Goal: Obtain resource: Obtain resource

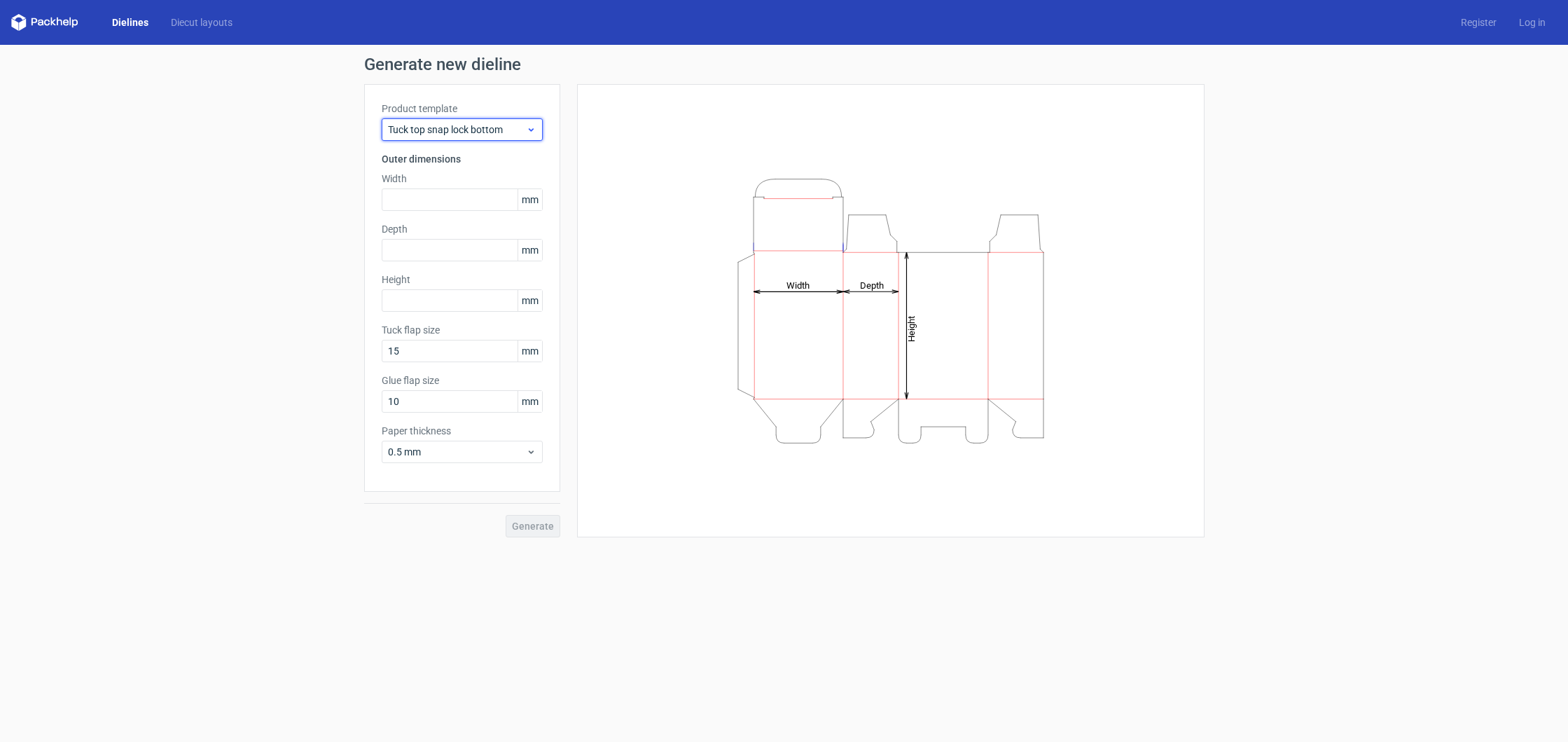
click at [502, 127] on span "Tuck top snap lock bottom" at bounding box center [457, 129] width 138 height 14
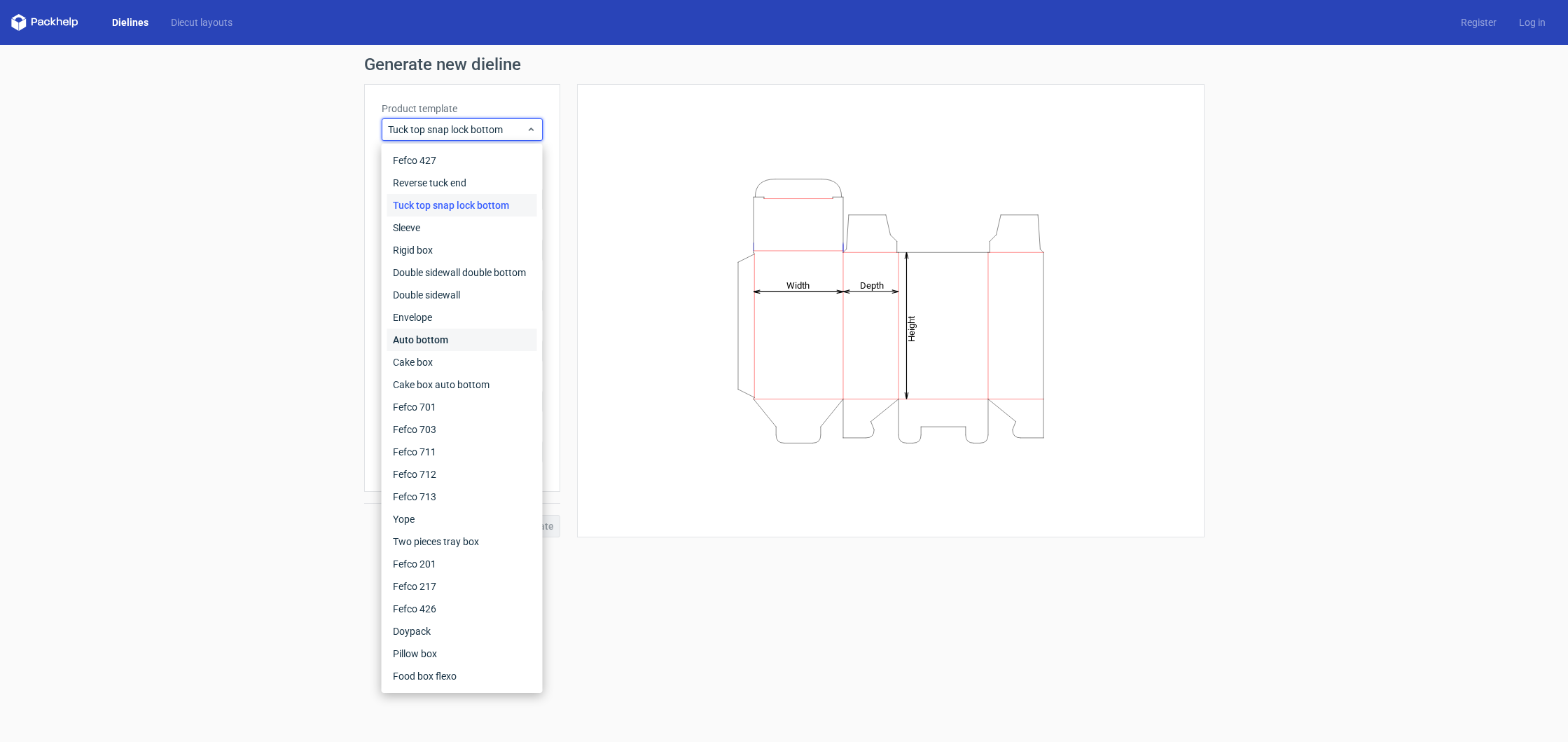
click at [468, 338] on div "Auto bottom" at bounding box center [462, 340] width 150 height 23
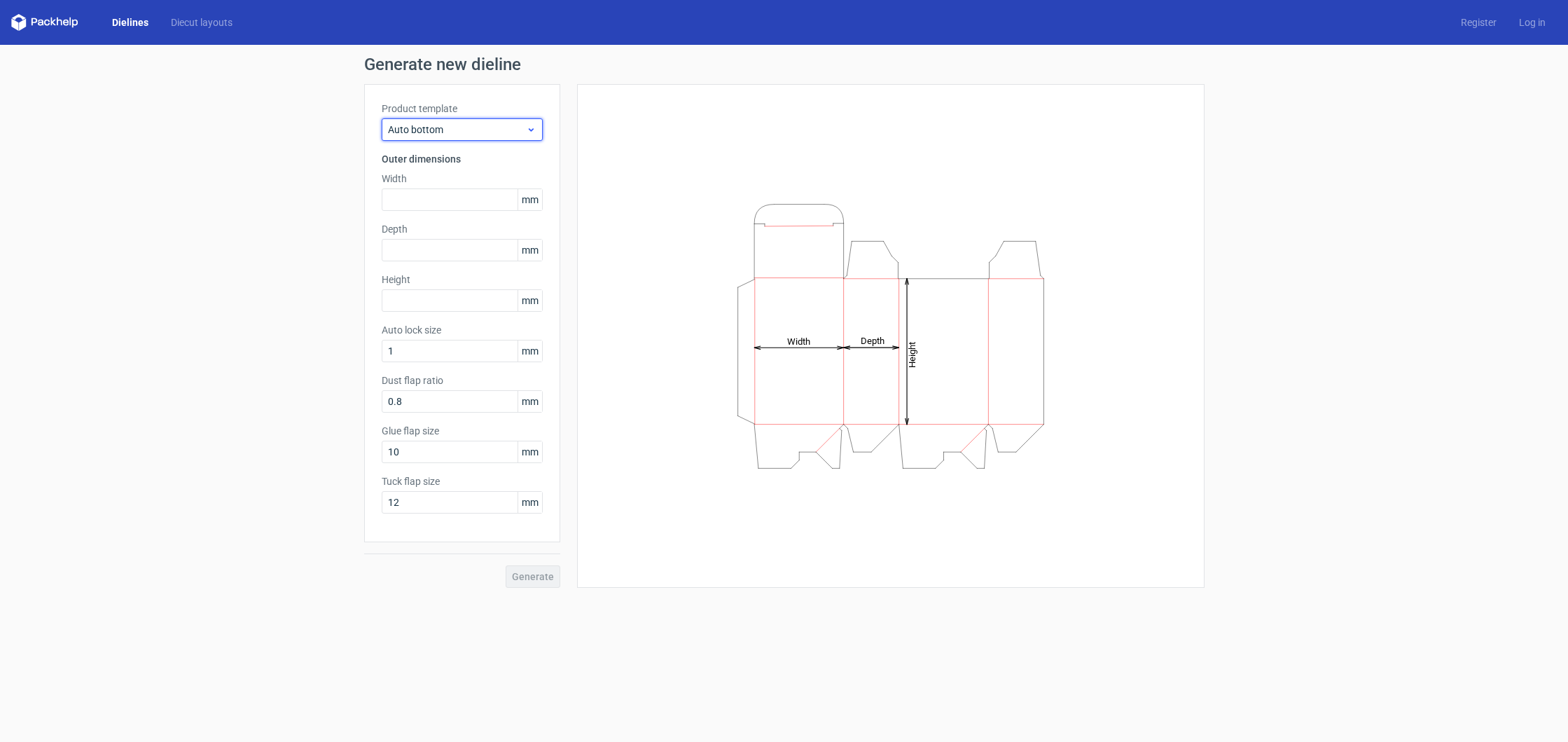
click at [506, 133] on span "Auto bottom" at bounding box center [457, 129] width 138 height 14
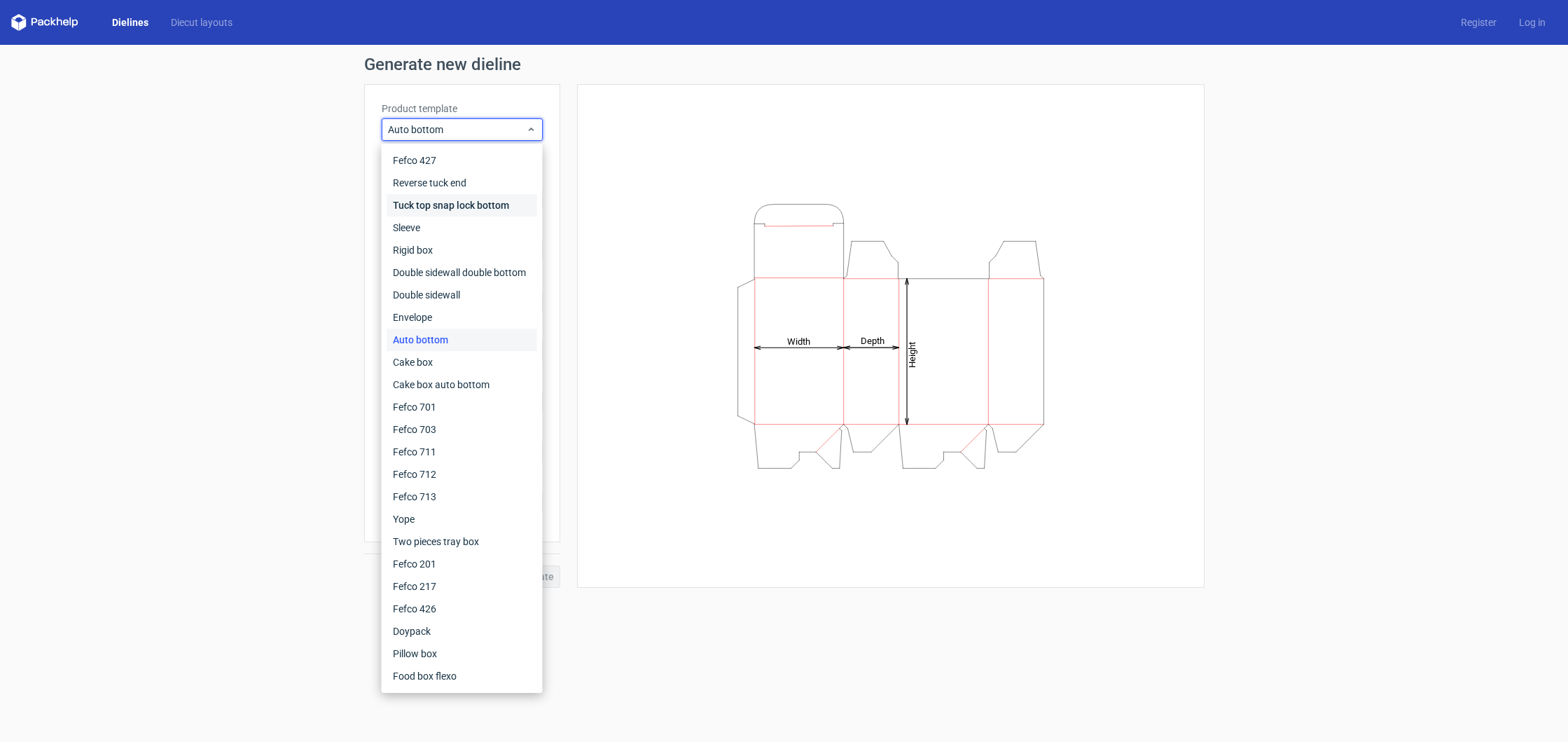
click at [512, 206] on div "Tuck top snap lock bottom" at bounding box center [462, 206] width 150 height 23
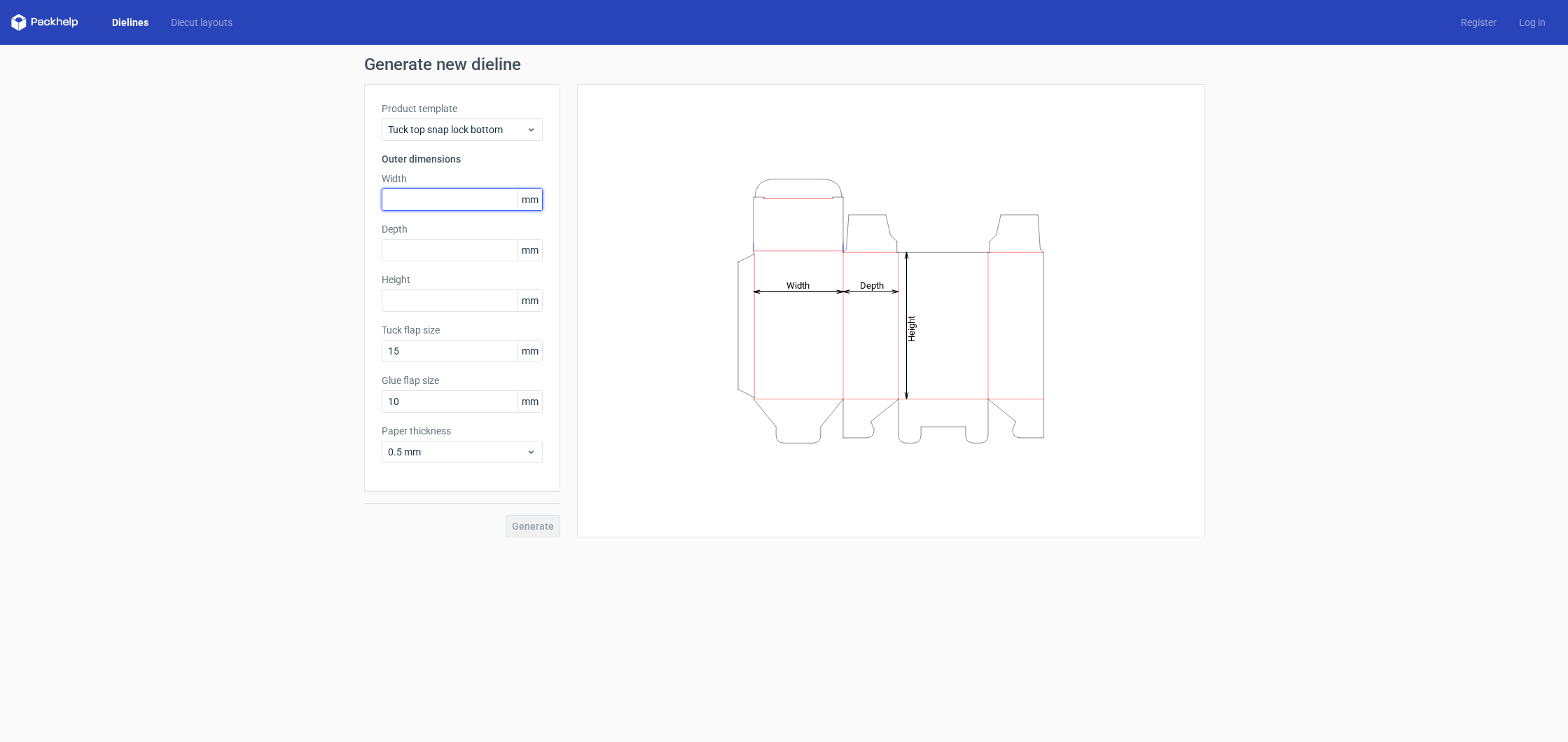
click at [452, 206] on input "text" at bounding box center [462, 200] width 161 height 23
type input "140"
click at [442, 247] on input "text" at bounding box center [462, 250] width 161 height 23
type input "120"
click at [445, 297] on input "text" at bounding box center [462, 301] width 161 height 23
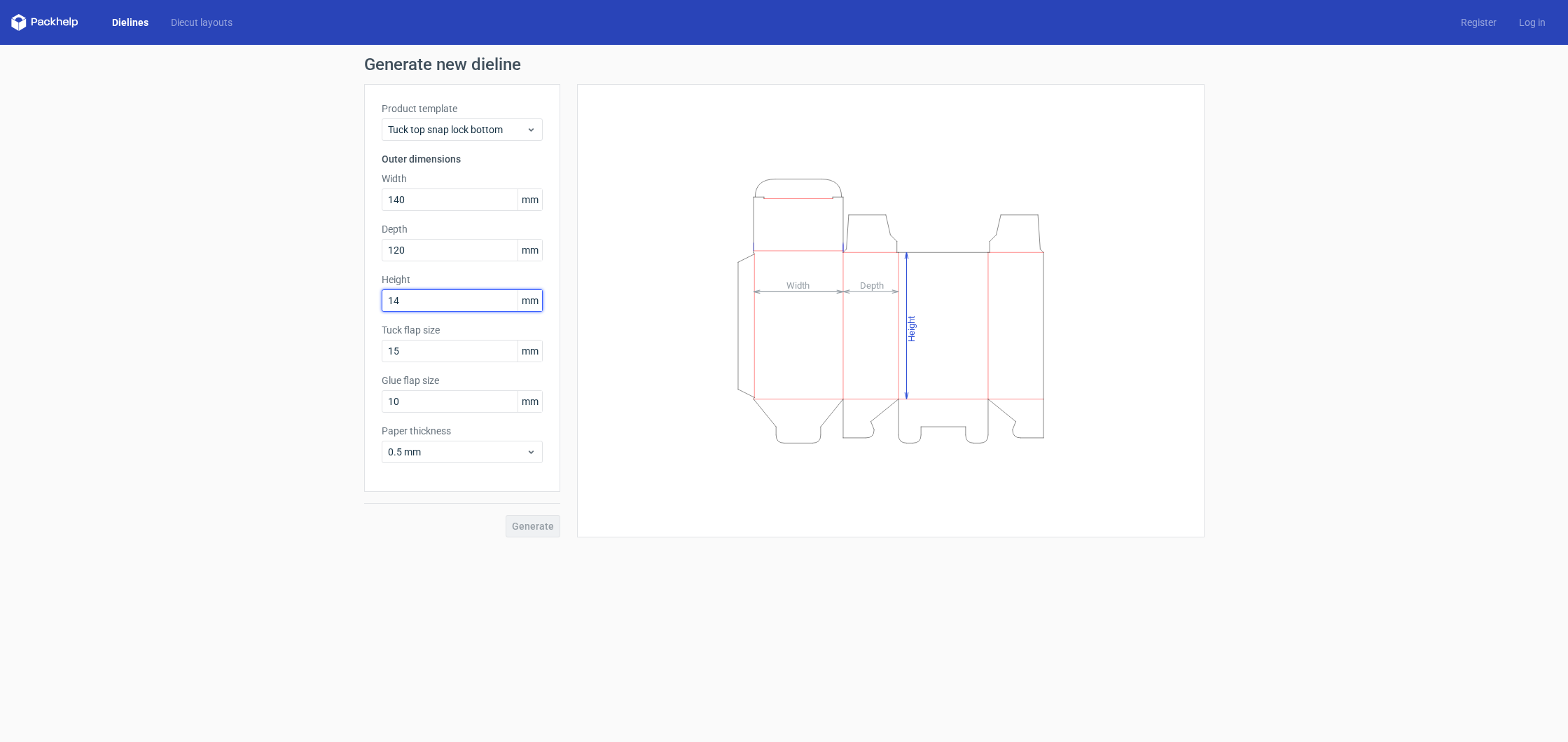
type input "145"
click at [544, 529] on span "Generate" at bounding box center [533, 526] width 42 height 10
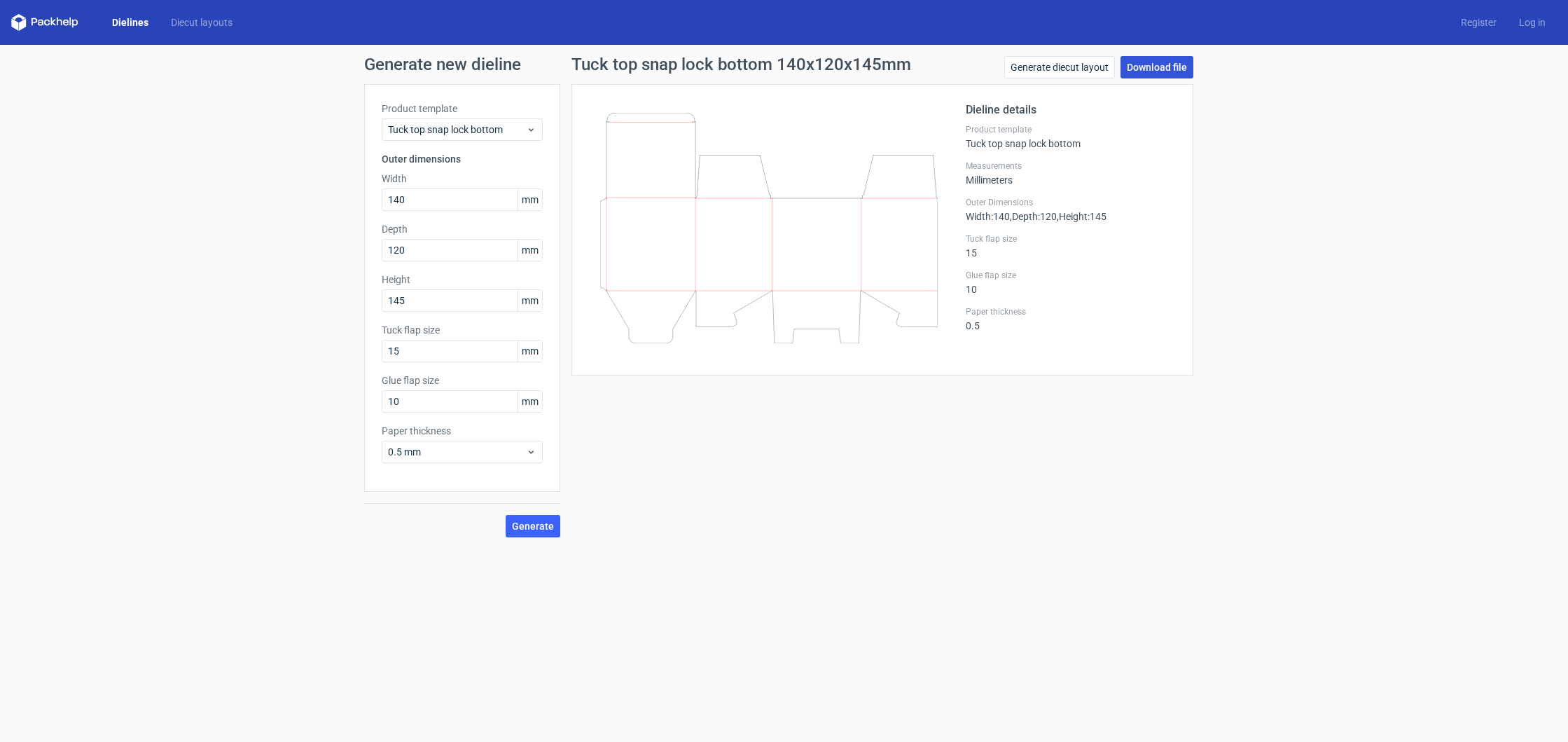
click at [1161, 65] on link "Download file" at bounding box center [1157, 68] width 73 height 23
click at [424, 124] on span "Tuck top snap lock bottom" at bounding box center [457, 129] width 138 height 14
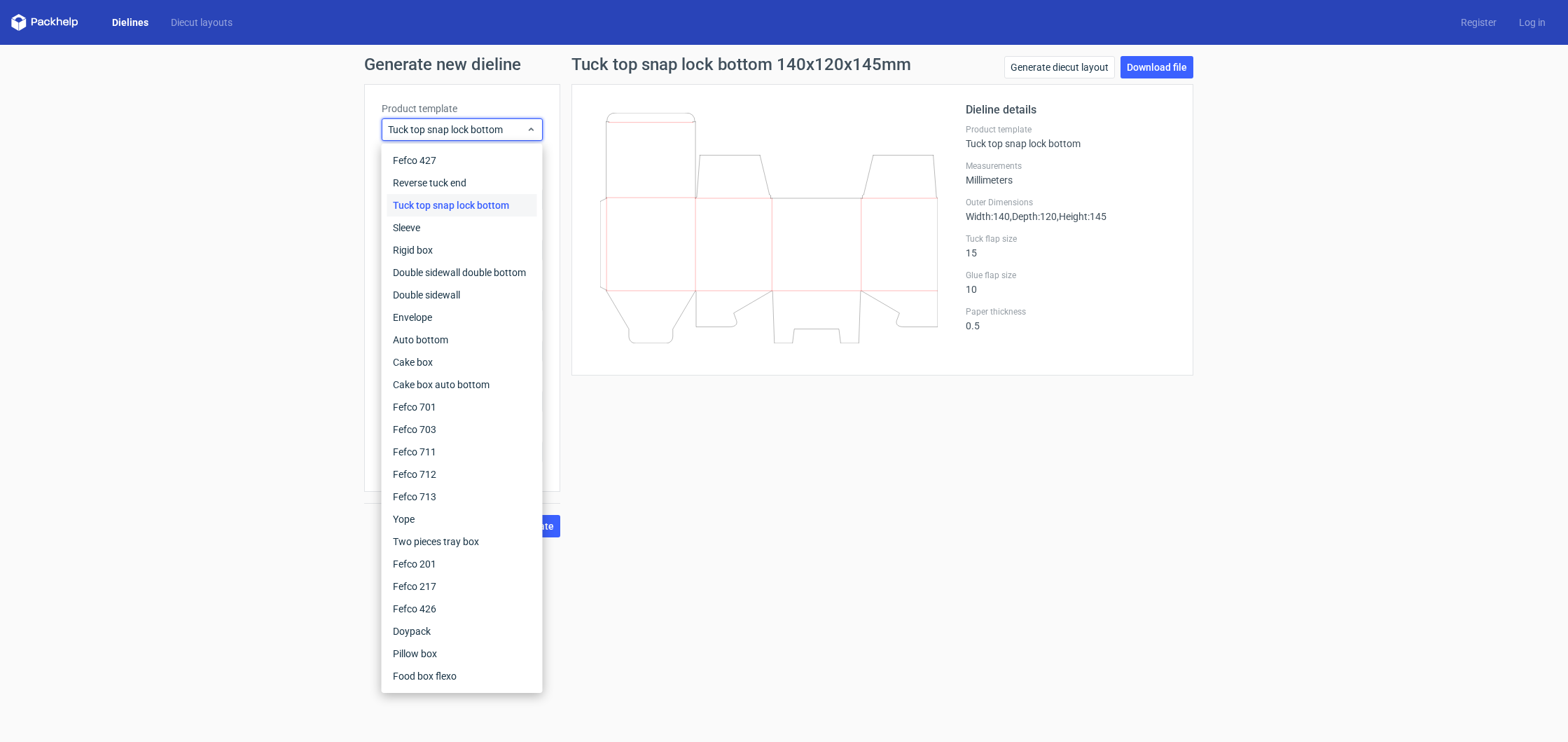
click at [255, 146] on div "Generate new dieline Product template Tuck top snap lock bottom Outer dimension…" at bounding box center [784, 297] width 1568 height 504
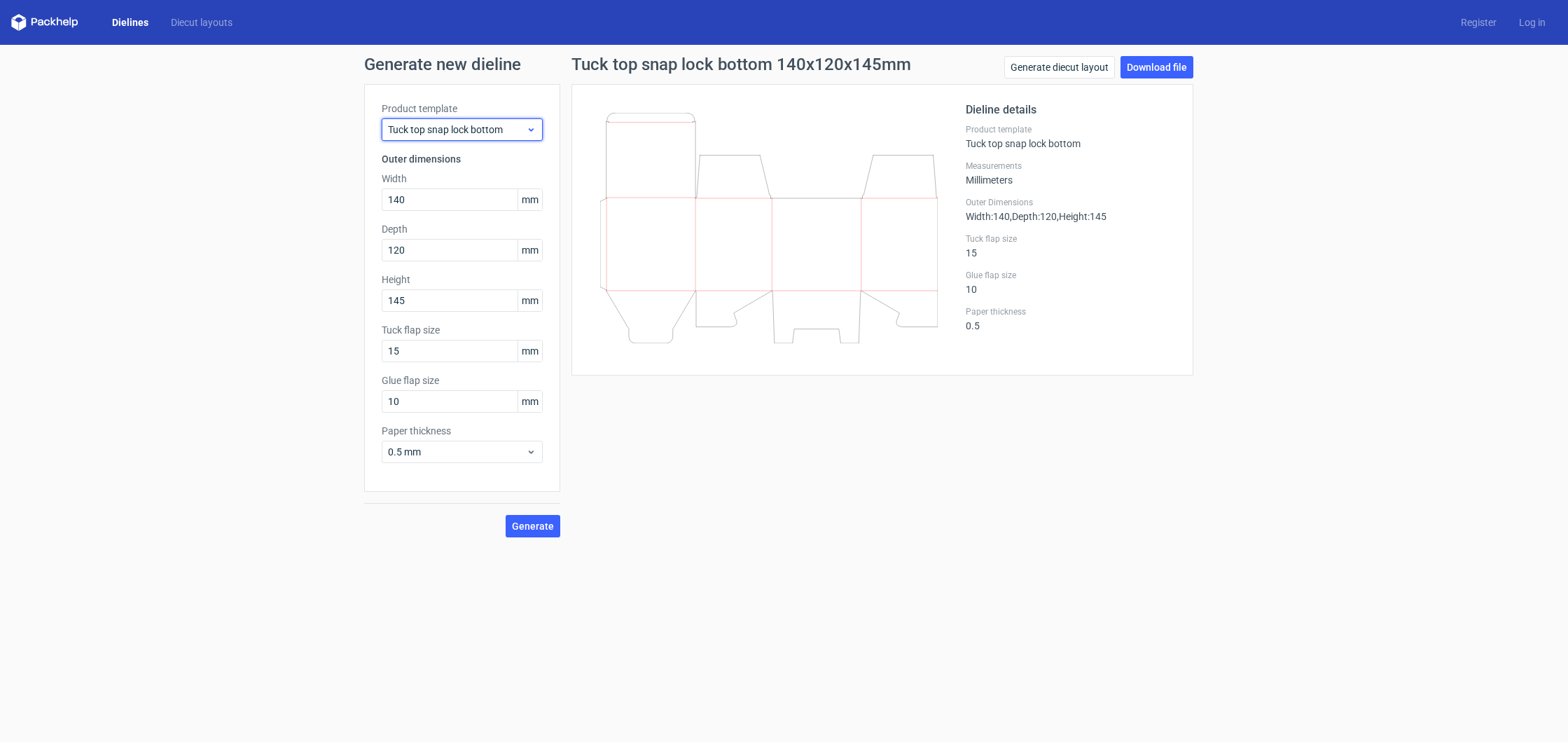
click at [404, 136] on span "Tuck top snap lock bottom" at bounding box center [457, 129] width 138 height 14
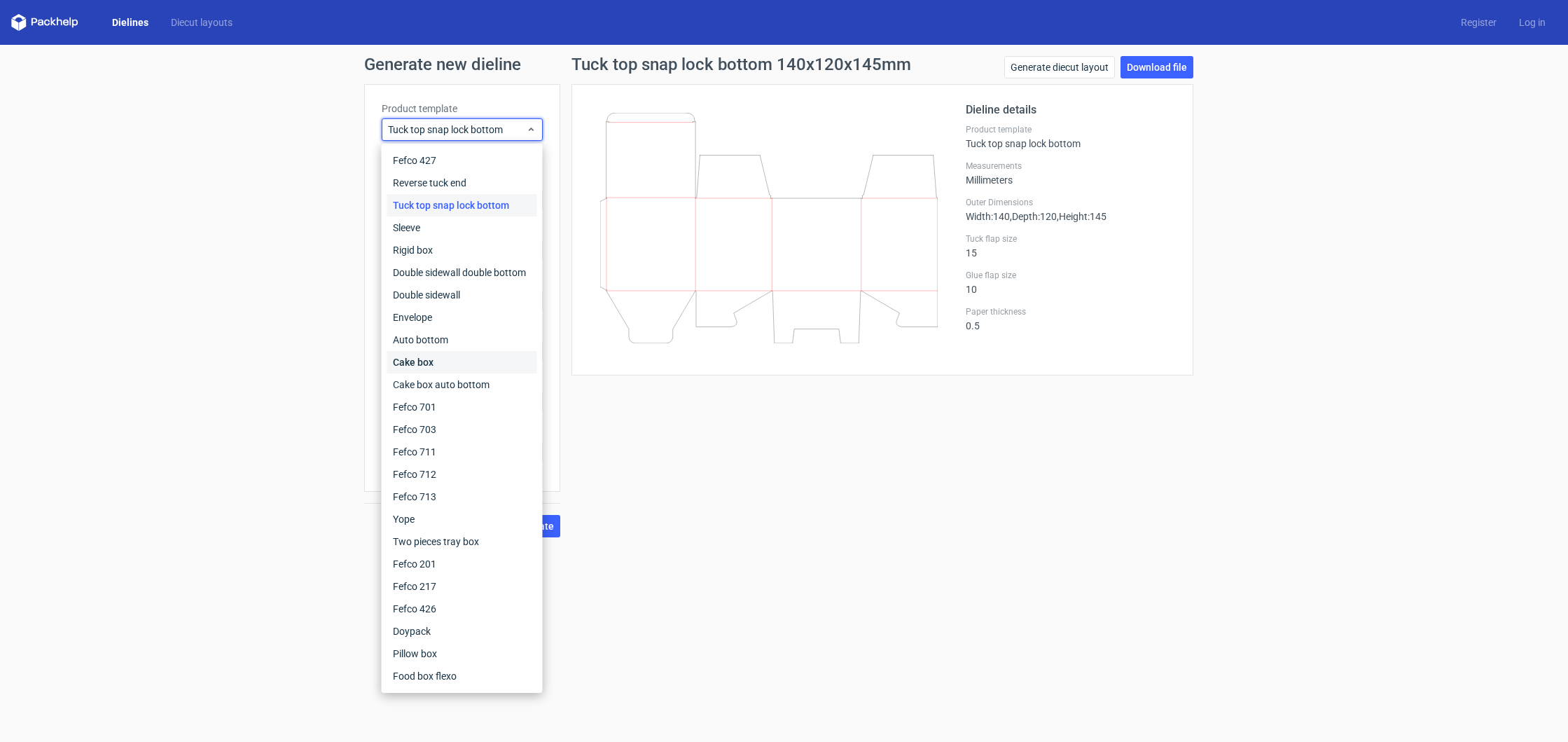
click at [441, 362] on div "Cake box" at bounding box center [462, 362] width 150 height 23
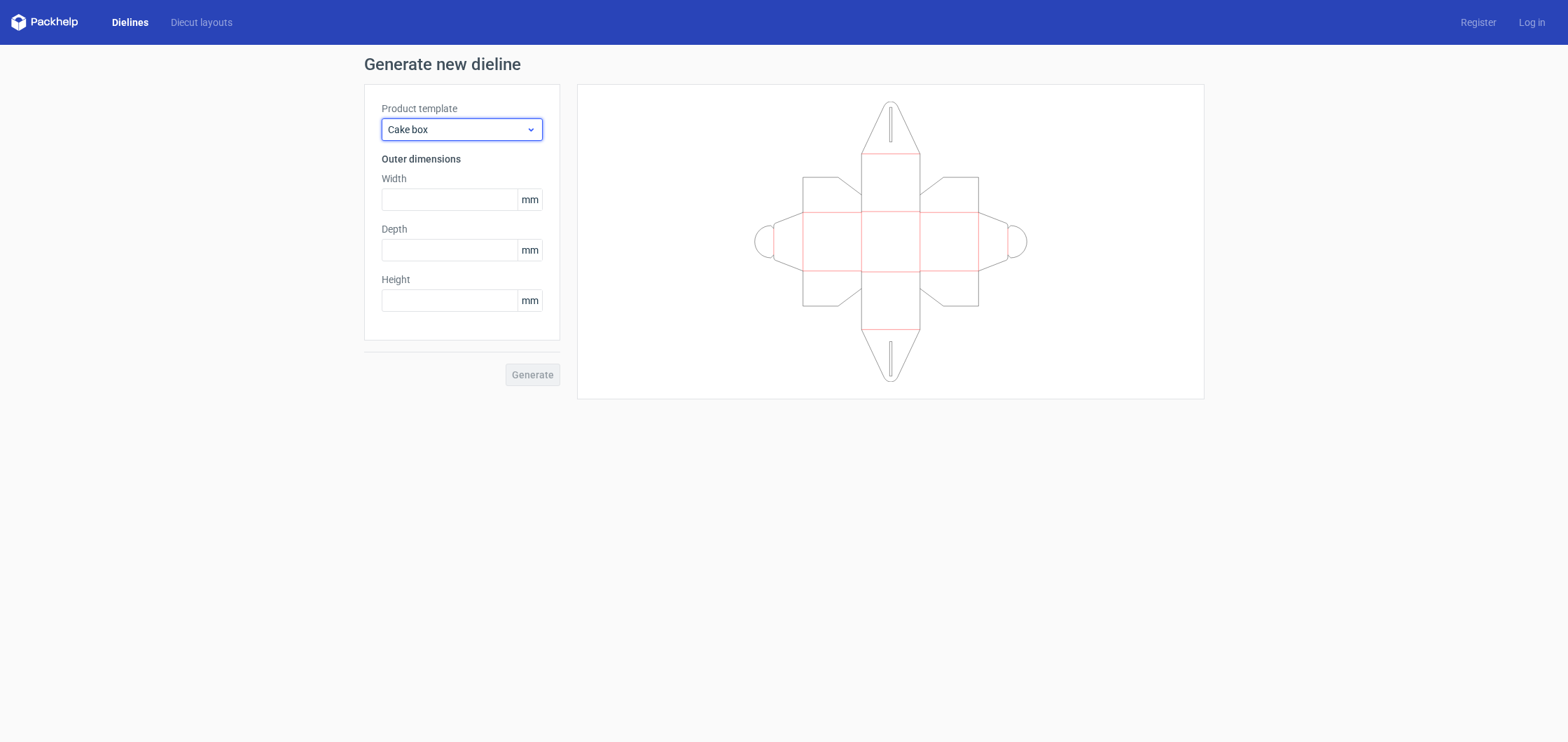
click at [487, 137] on div "Cake box" at bounding box center [462, 129] width 161 height 23
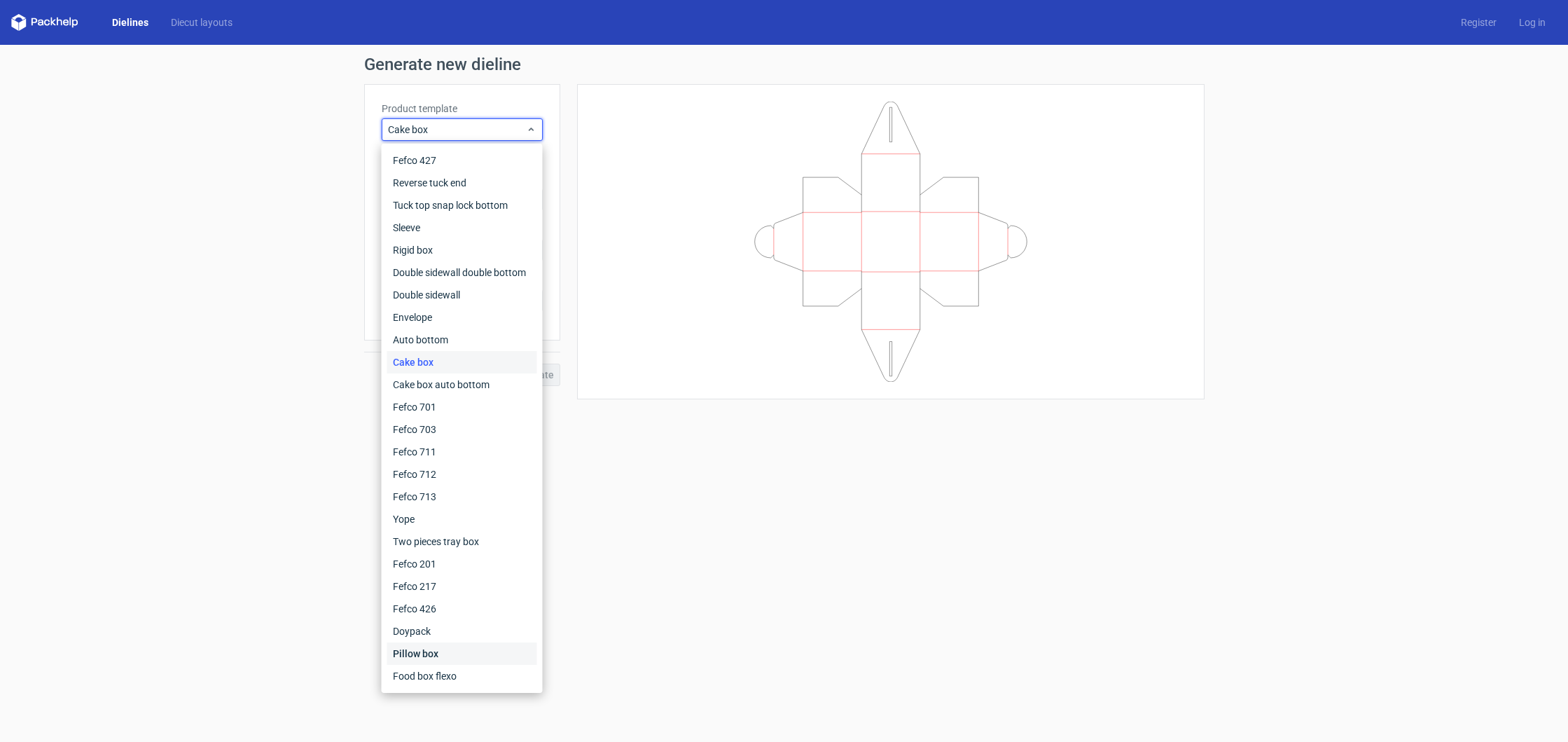
click at [421, 650] on div "Pillow box" at bounding box center [462, 654] width 150 height 23
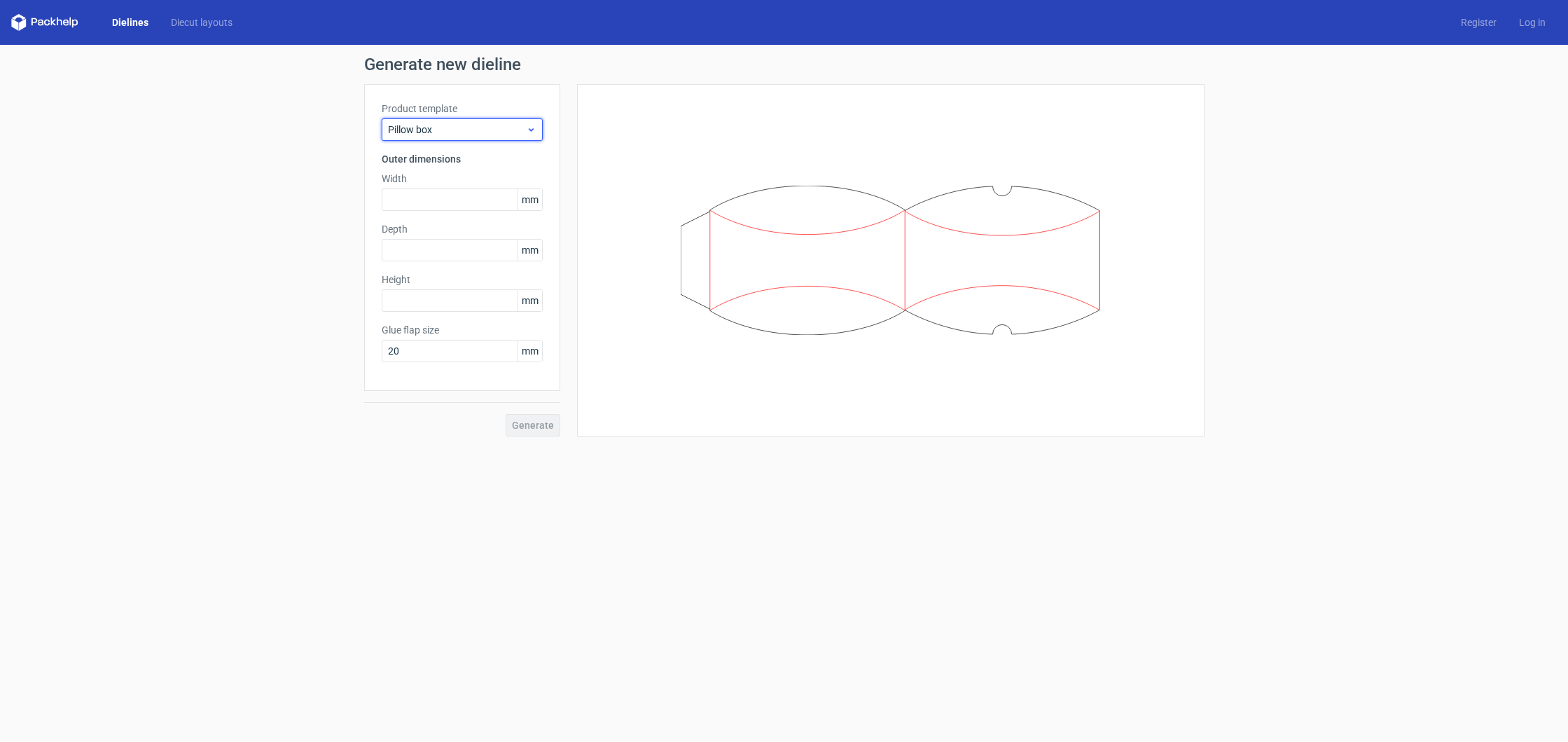
click at [466, 129] on span "Pillow box" at bounding box center [457, 129] width 138 height 14
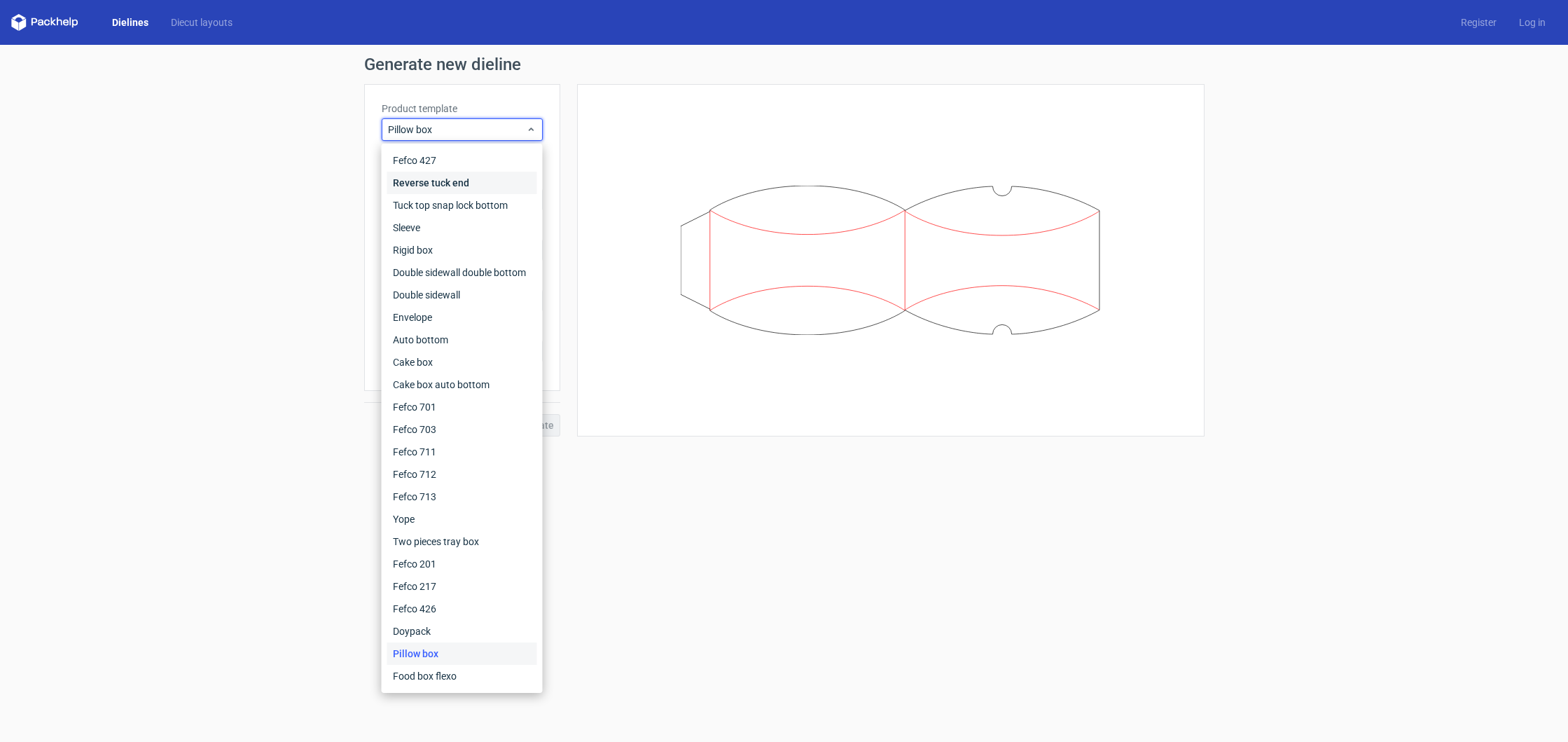
click at [495, 181] on div "Reverse tuck end" at bounding box center [462, 183] width 150 height 23
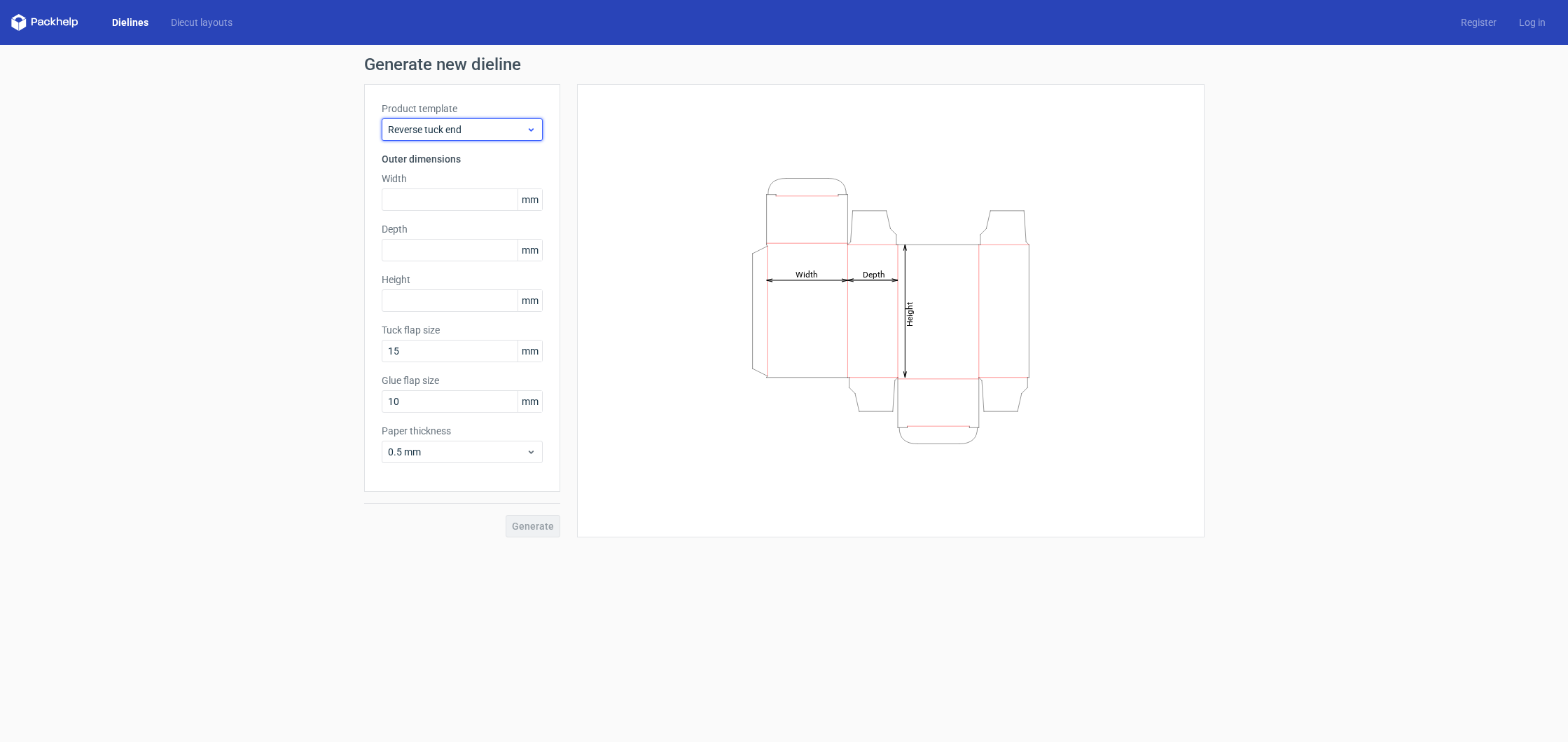
click at [467, 125] on span "Reverse tuck end" at bounding box center [457, 129] width 138 height 14
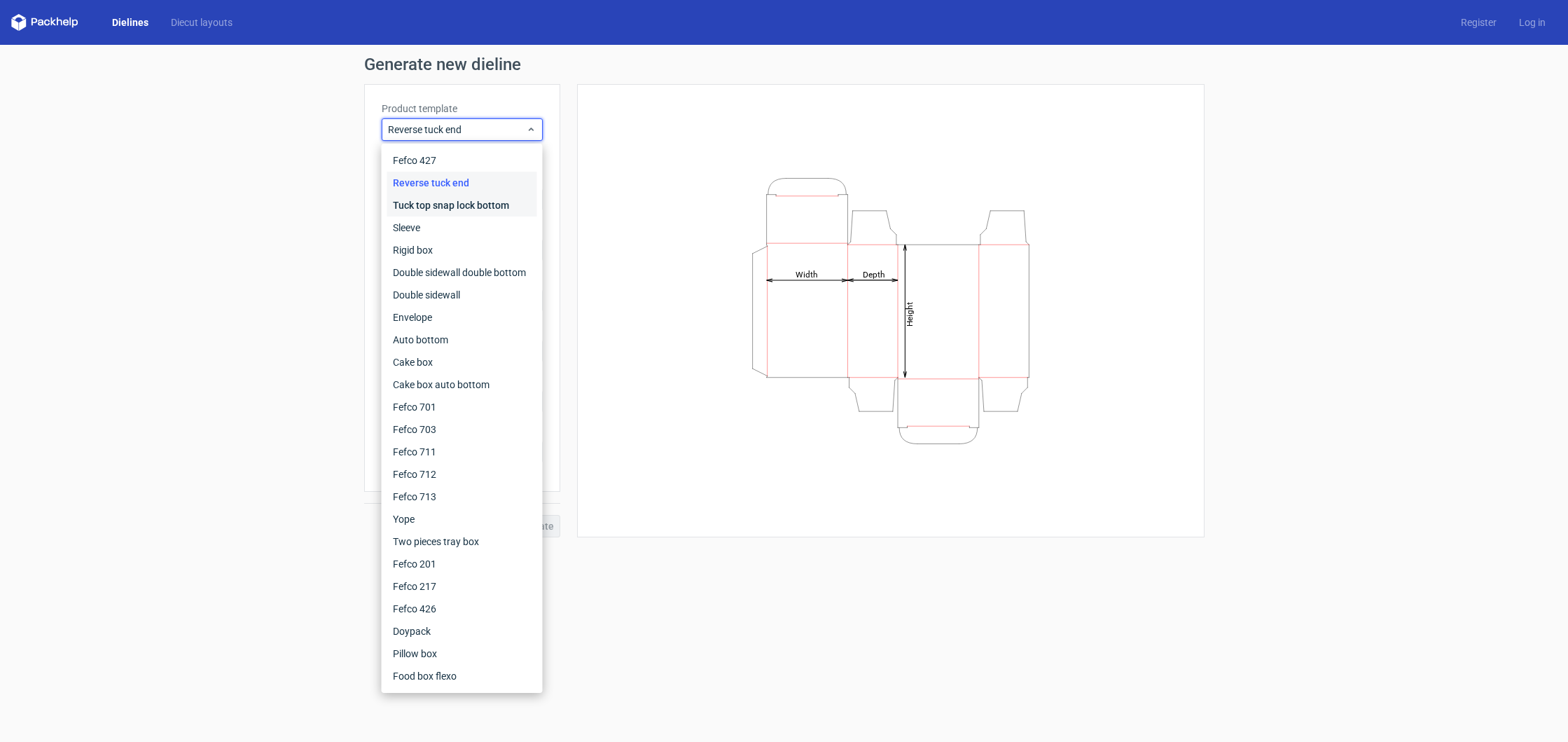
click at [447, 209] on div "Tuck top snap lock bottom" at bounding box center [462, 206] width 150 height 23
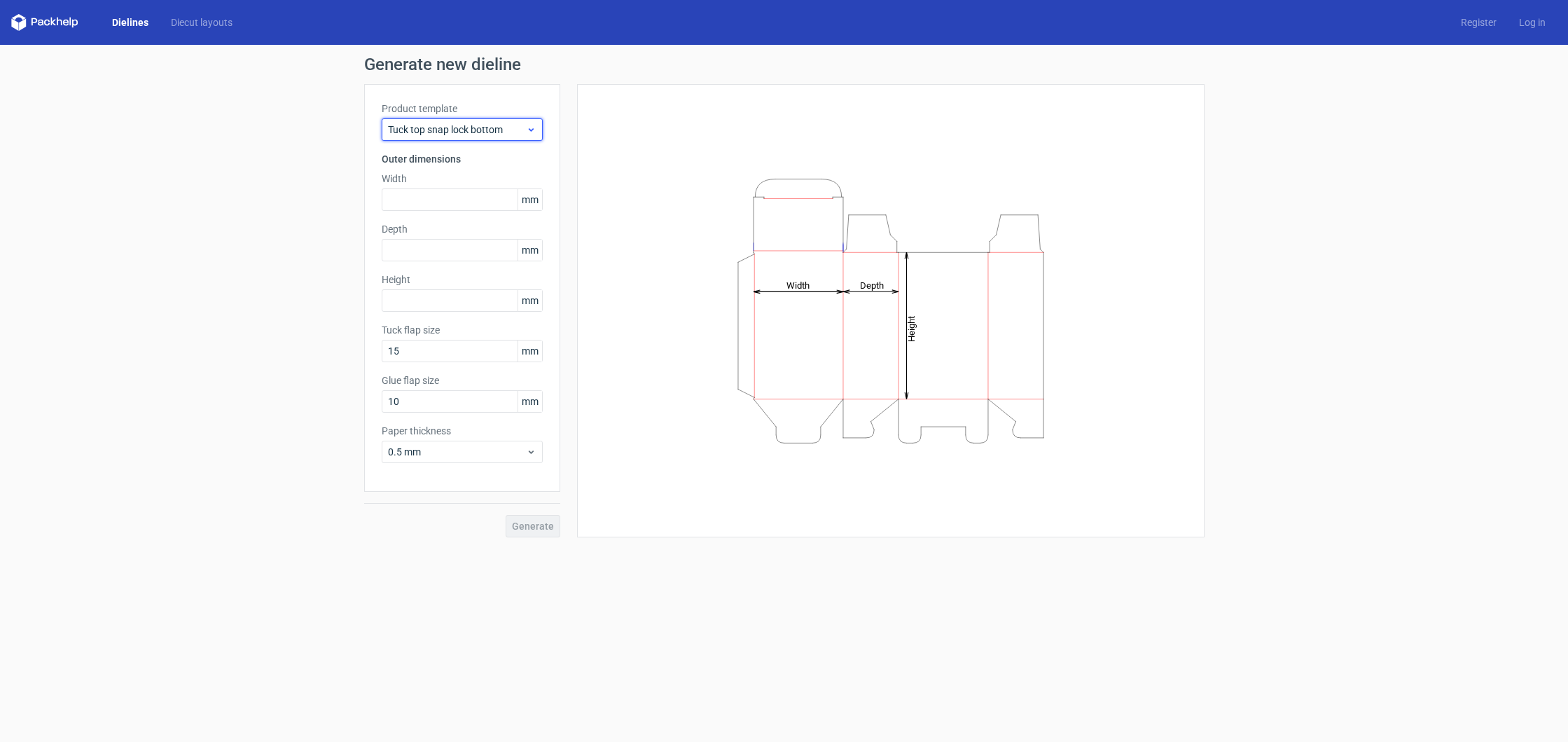
click at [453, 129] on span "Tuck top snap lock bottom" at bounding box center [457, 129] width 138 height 14
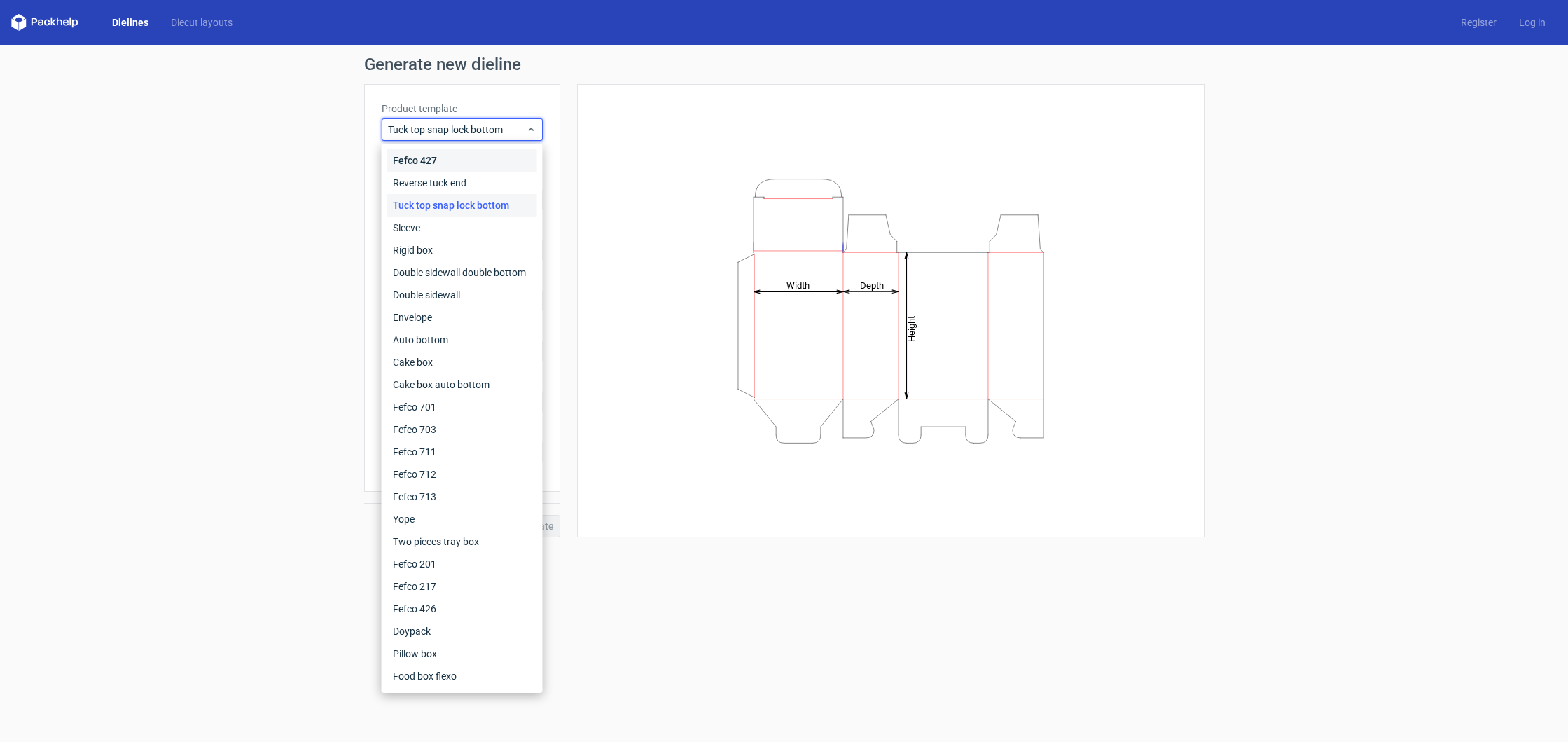
click at [425, 155] on div "Fefco 427" at bounding box center [462, 161] width 150 height 23
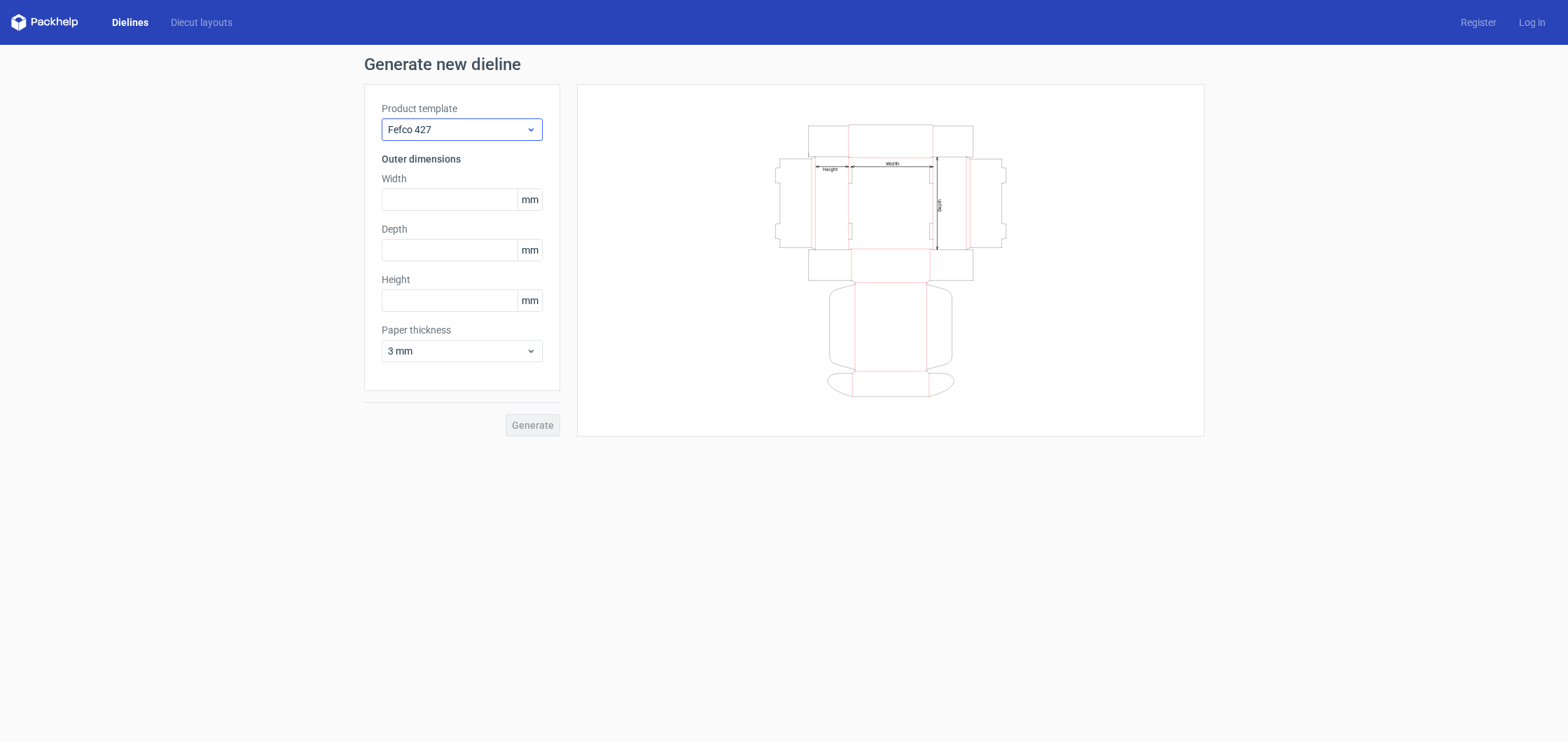
drag, startPoint x: 427, startPoint y: 113, endPoint x: 425, endPoint y: 122, distance: 9.2
click at [426, 115] on label "Product template" at bounding box center [462, 109] width 161 height 14
click at [425, 122] on span "Fefco 427" at bounding box center [457, 129] width 138 height 14
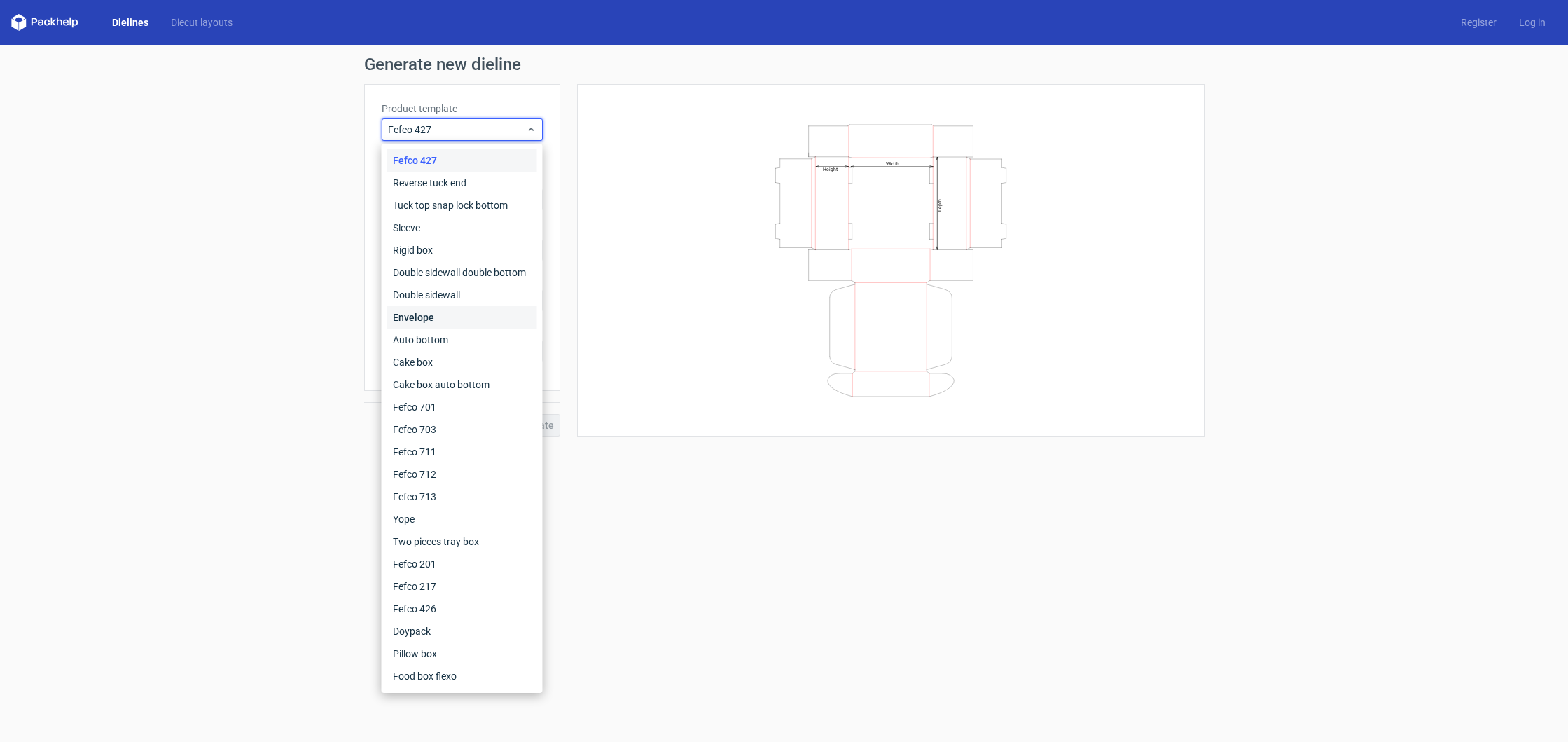
click at [440, 316] on div "Envelope" at bounding box center [462, 317] width 150 height 23
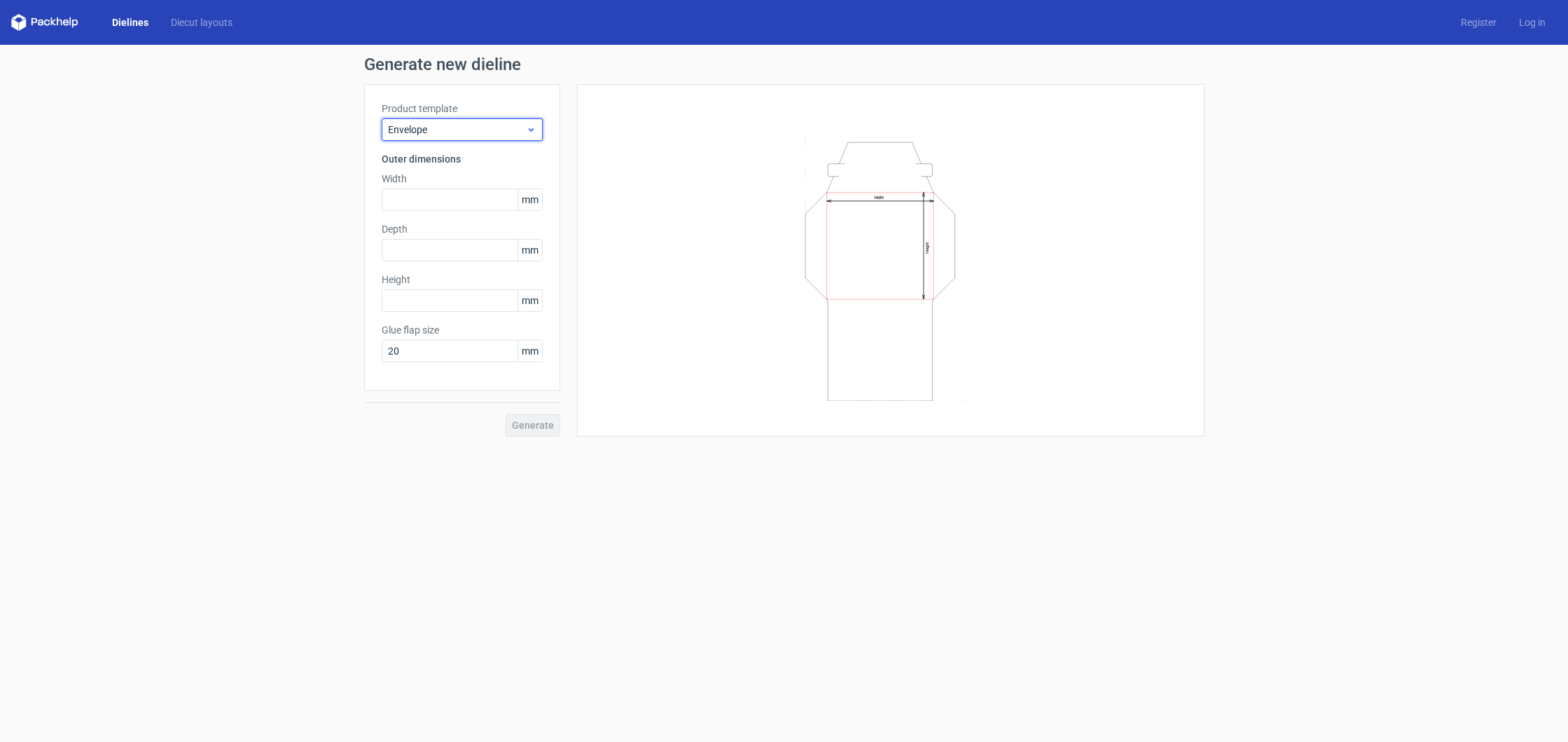
click at [477, 136] on span "Envelope" at bounding box center [457, 129] width 138 height 14
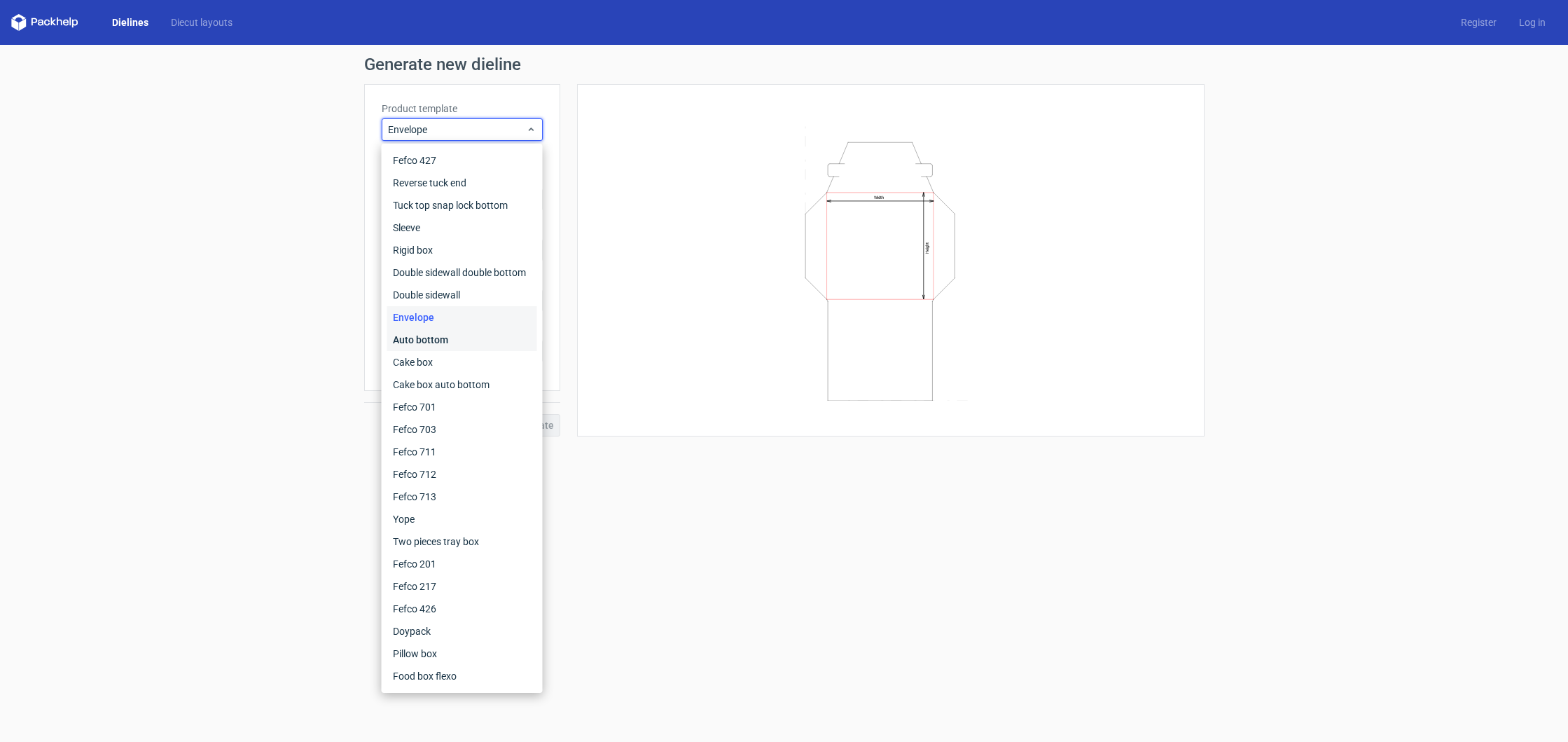
click at [451, 333] on div "Auto bottom" at bounding box center [462, 340] width 150 height 23
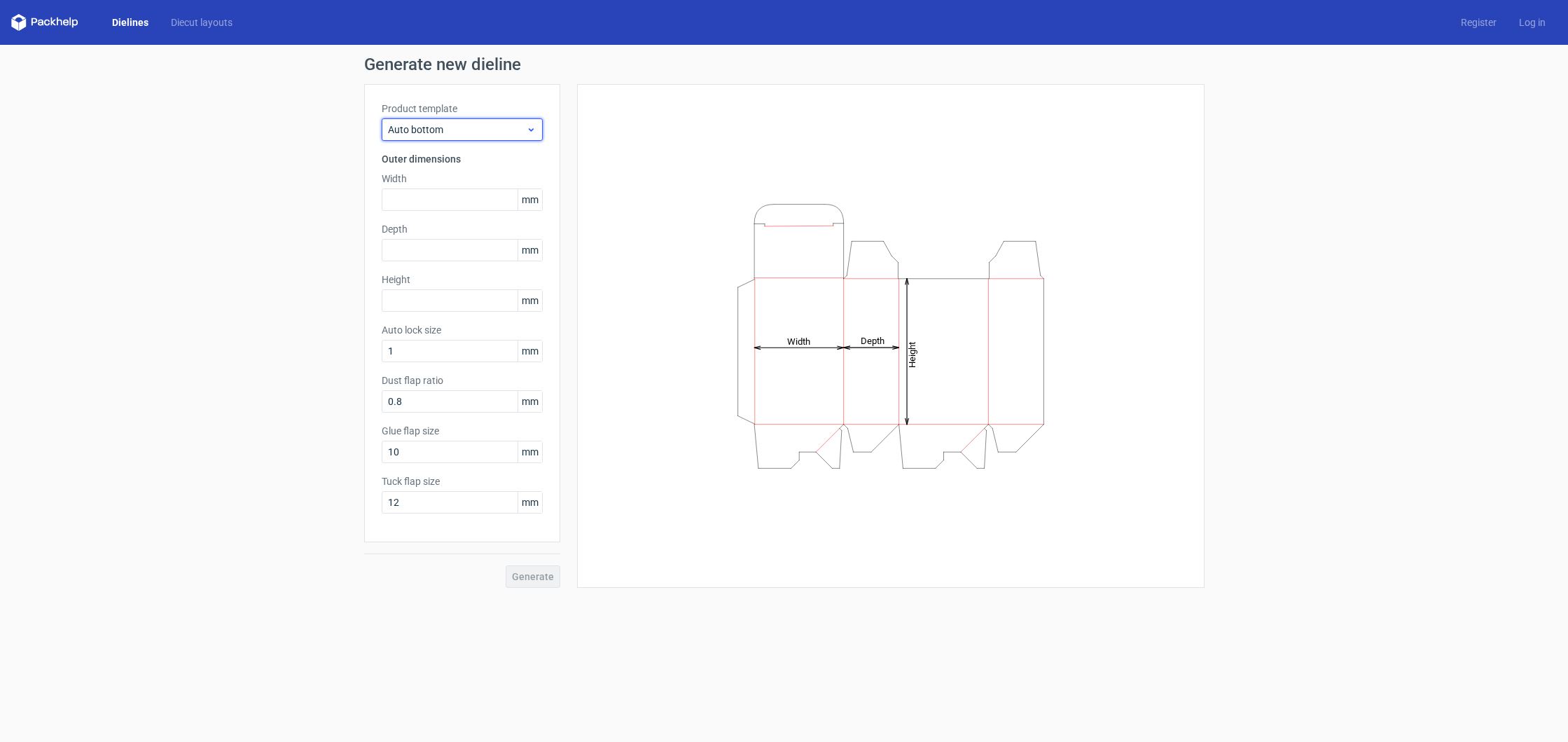
click at [467, 128] on span "Auto bottom" at bounding box center [457, 129] width 138 height 14
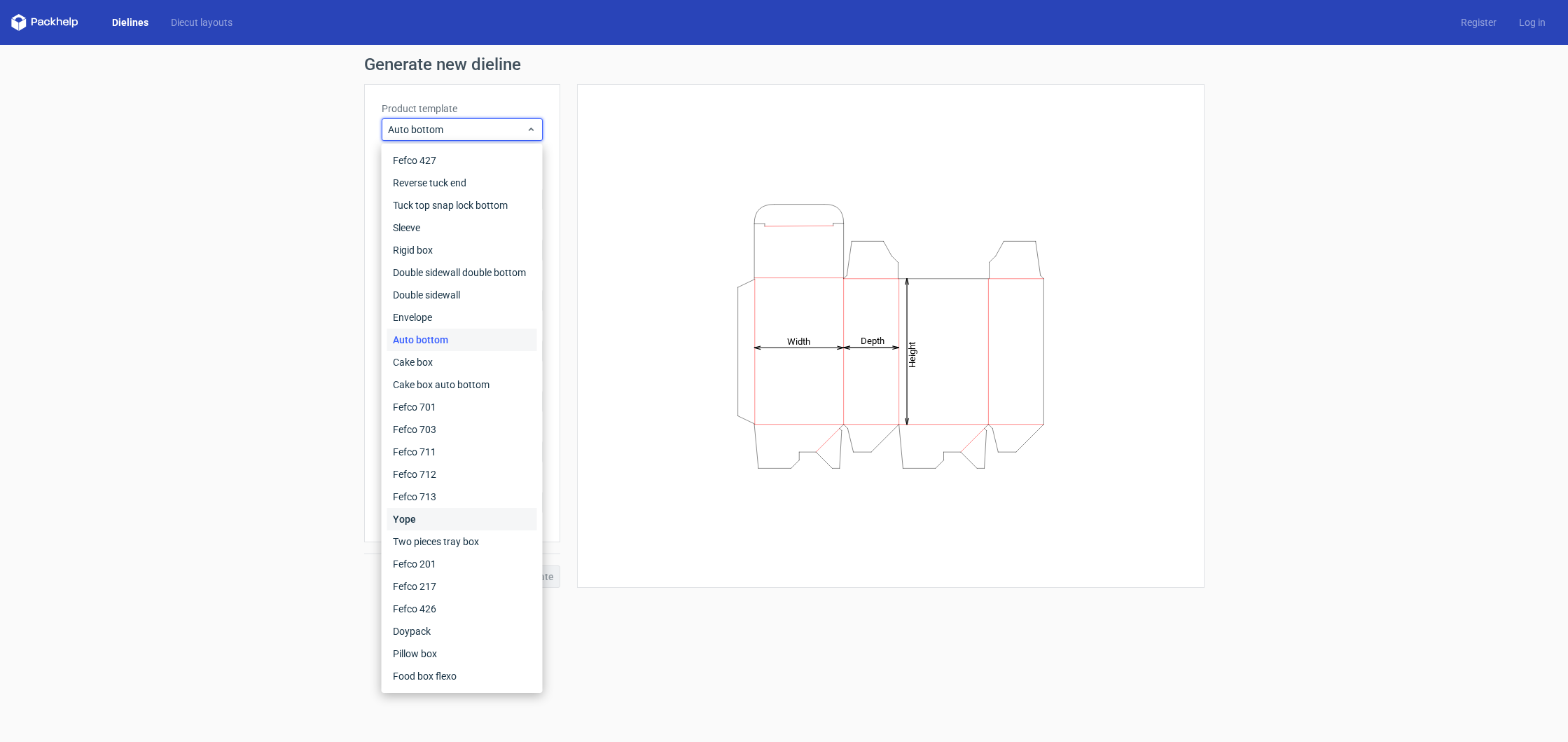
click at [455, 519] on div "Yope" at bounding box center [462, 519] width 150 height 23
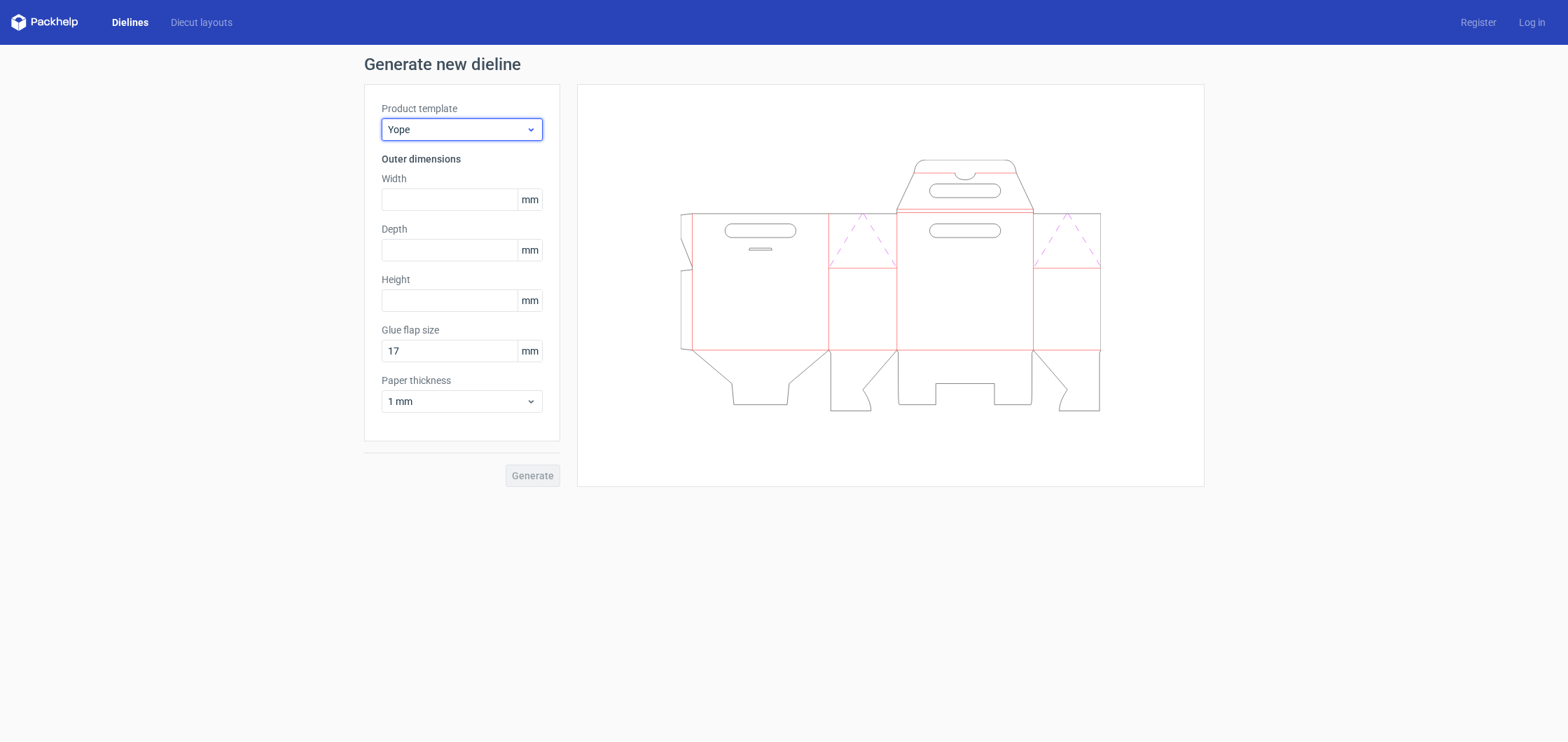
click at [437, 137] on div "Yope" at bounding box center [462, 129] width 161 height 23
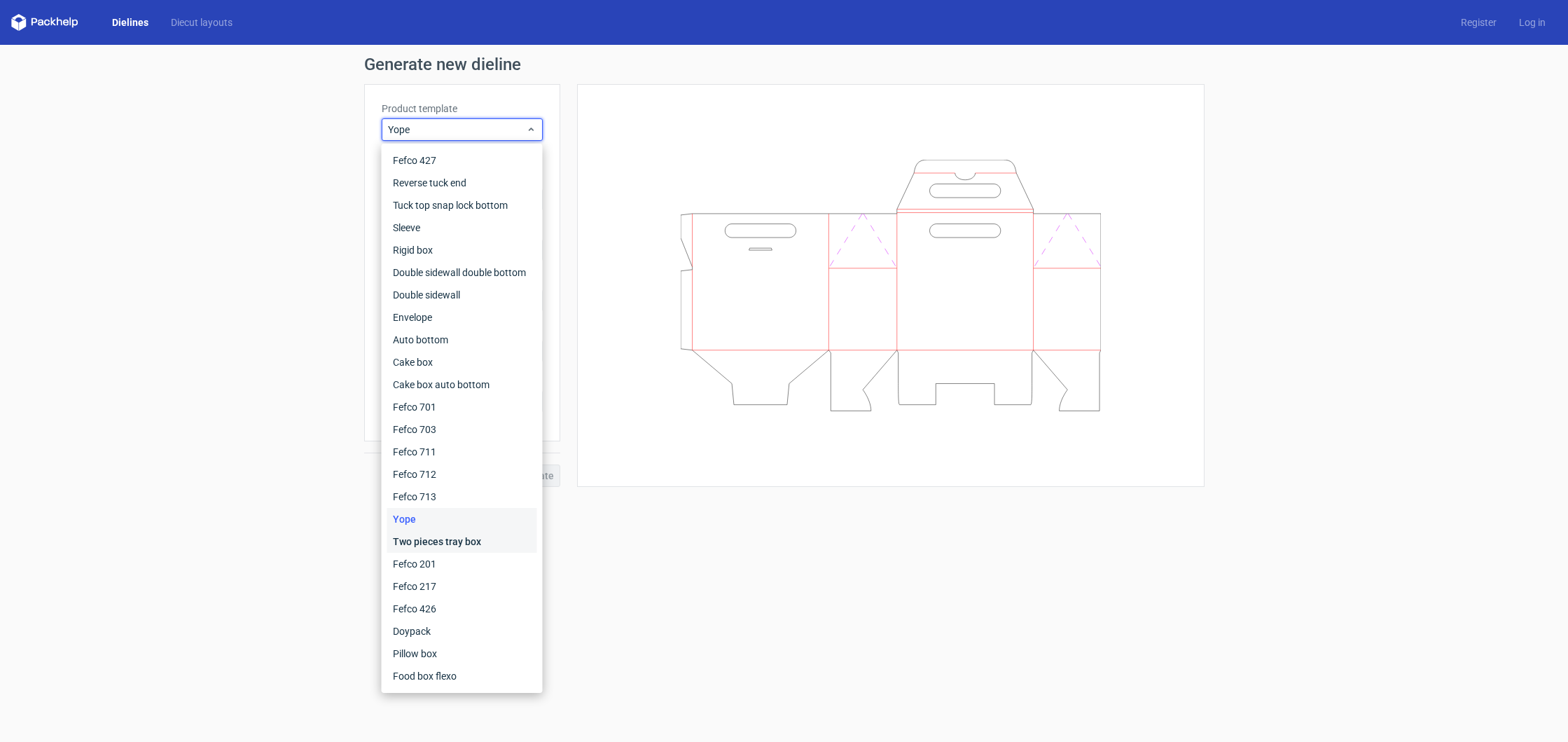
click at [444, 541] on div "Two pieces tray box" at bounding box center [462, 541] width 150 height 23
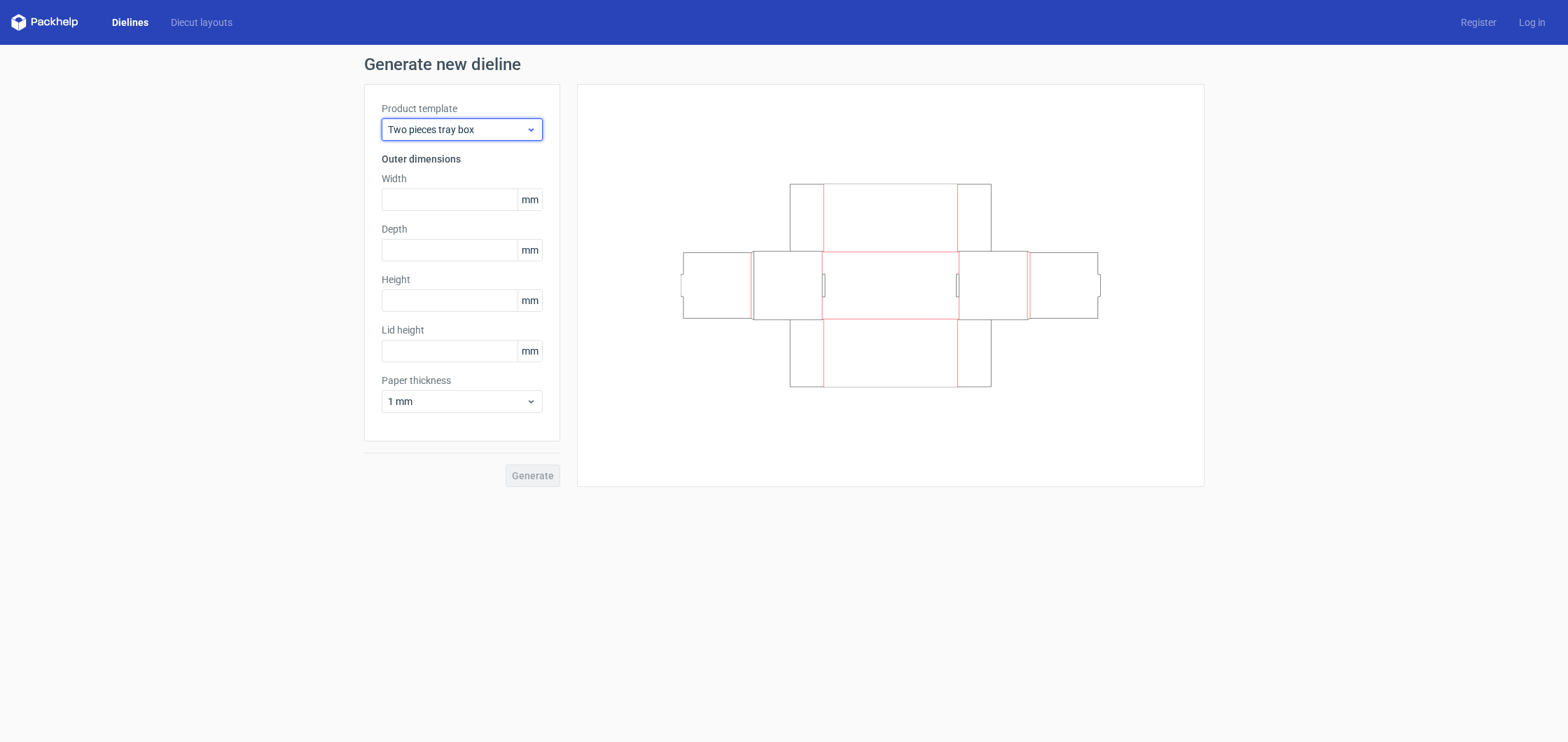
click at [446, 132] on span "Two pieces tray box" at bounding box center [457, 129] width 138 height 14
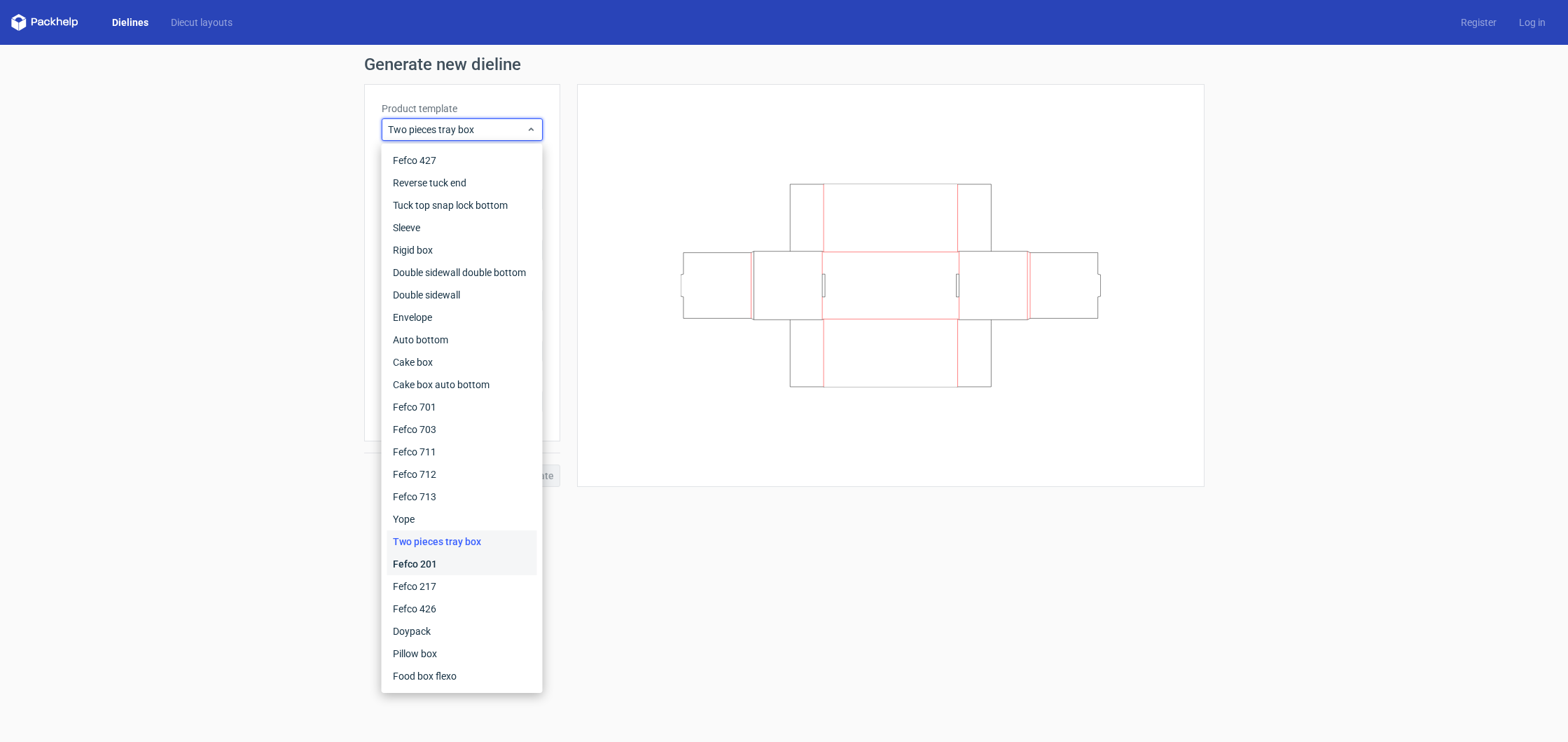
drag, startPoint x: 437, startPoint y: 557, endPoint x: 440, endPoint y: 452, distance: 105.0
click at [436, 557] on div "Fefco 201" at bounding box center [462, 564] width 150 height 23
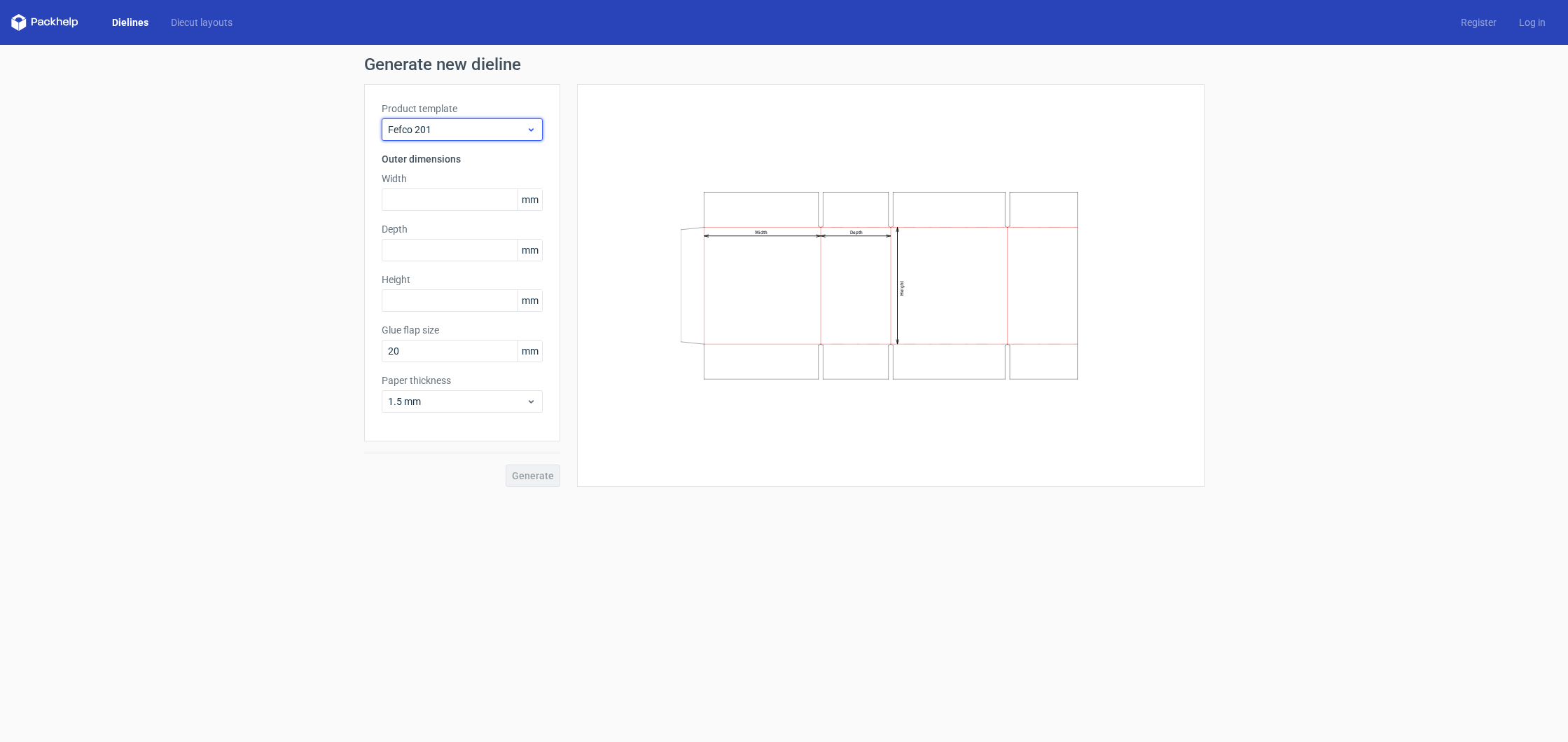
click at [452, 132] on span "Fefco 201" at bounding box center [457, 129] width 138 height 14
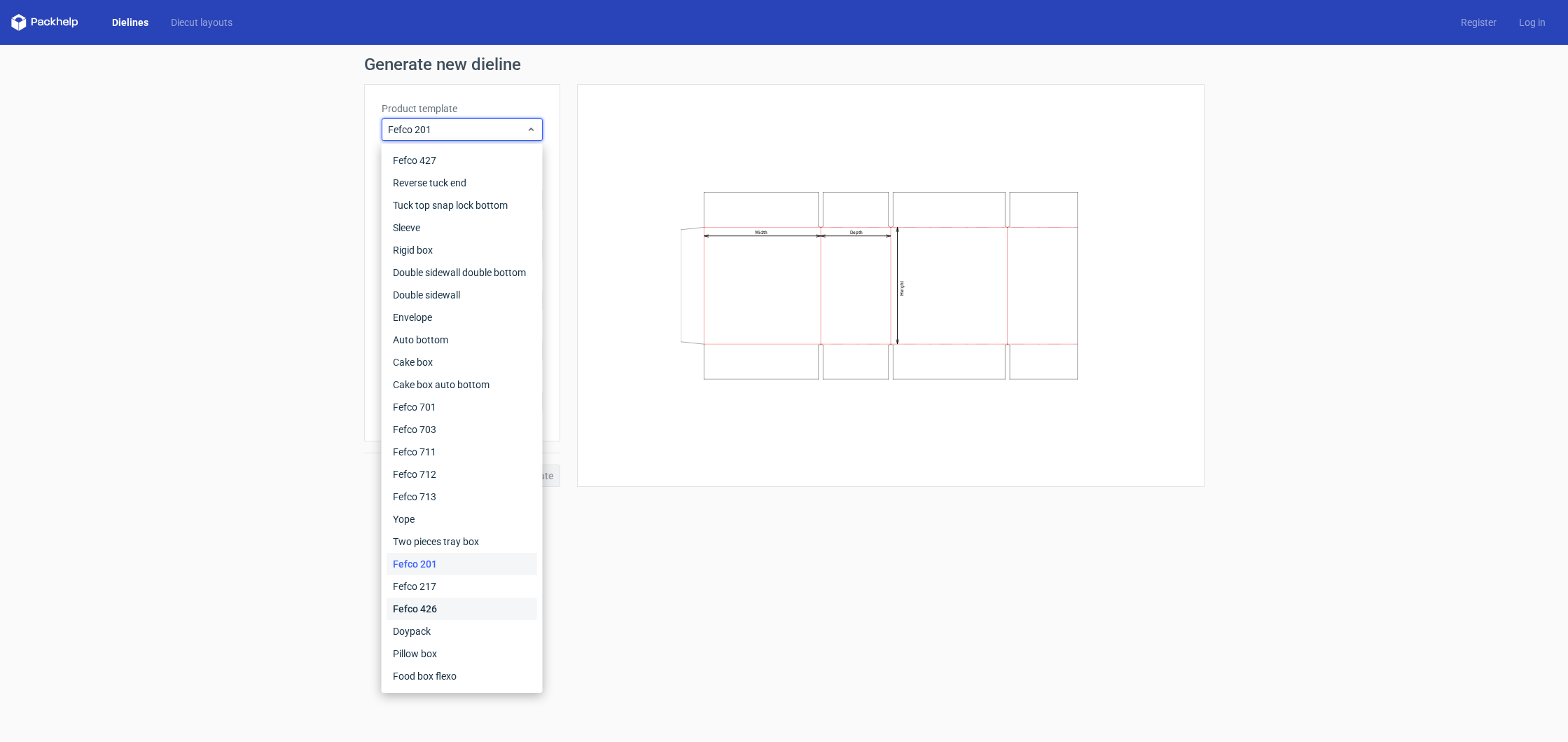
click at [433, 602] on div "Fefco 426" at bounding box center [462, 609] width 150 height 23
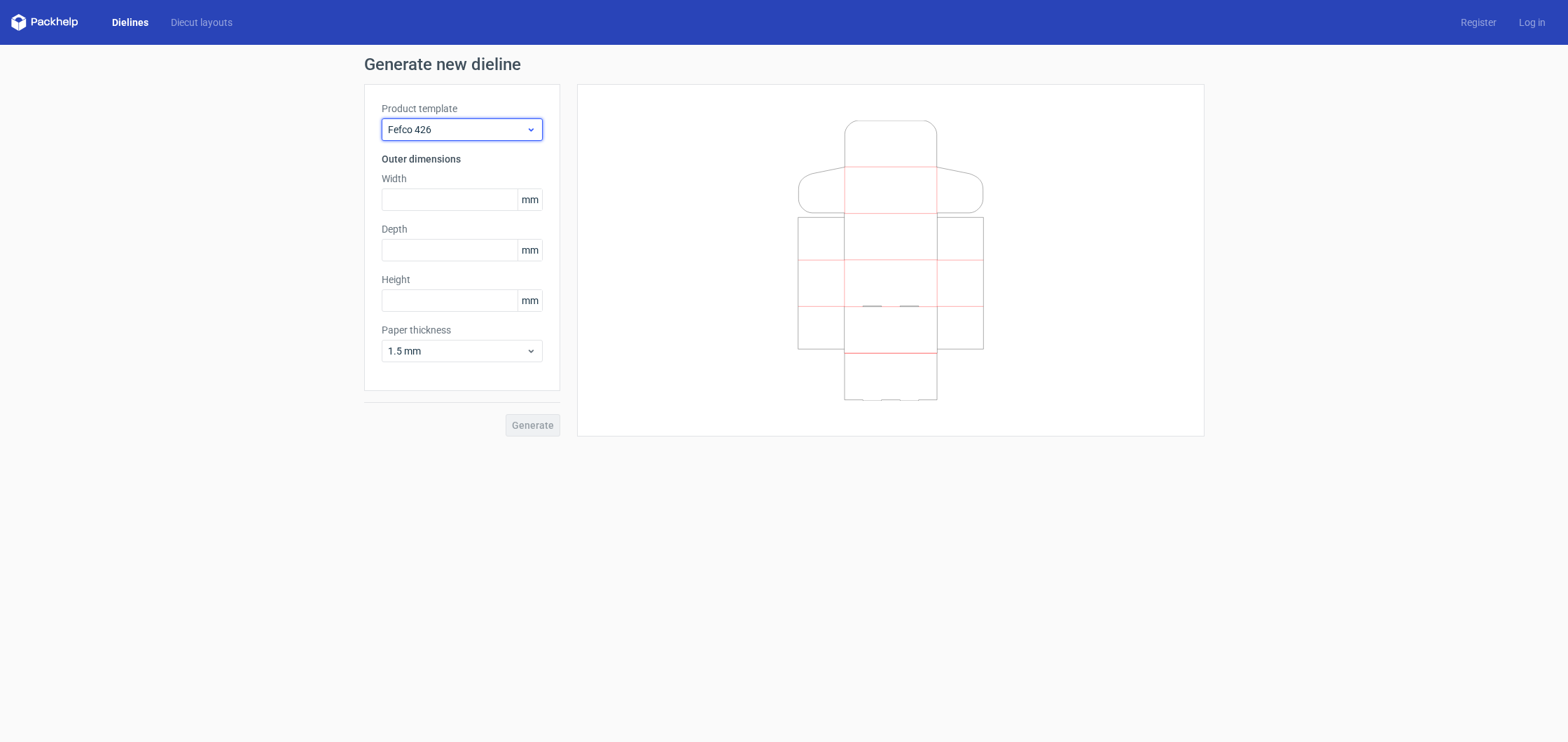
click at [436, 125] on span "Fefco 426" at bounding box center [457, 129] width 138 height 14
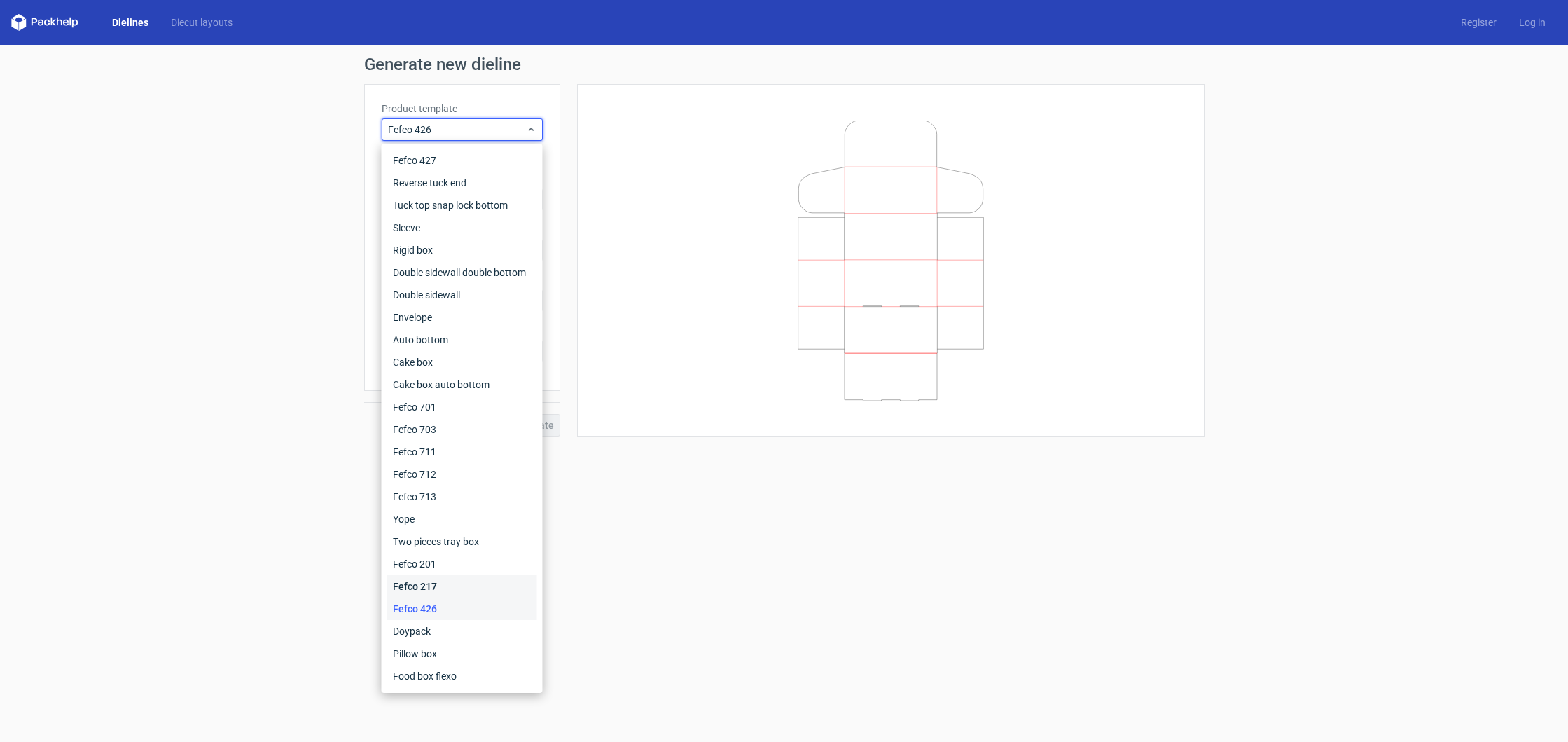
click at [426, 579] on div "Fefco 217" at bounding box center [462, 586] width 150 height 23
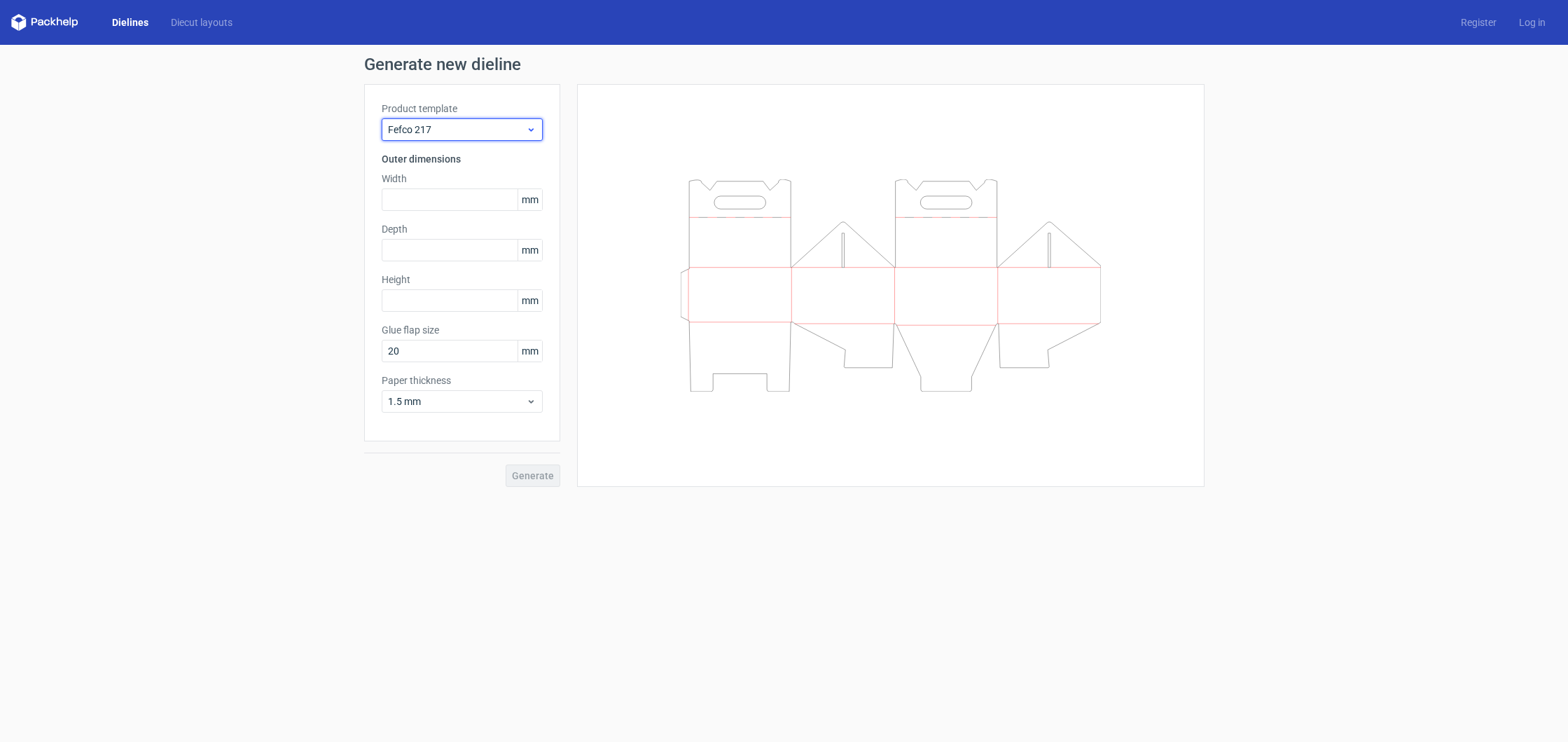
click at [466, 135] on span "Fefco 217" at bounding box center [457, 129] width 138 height 14
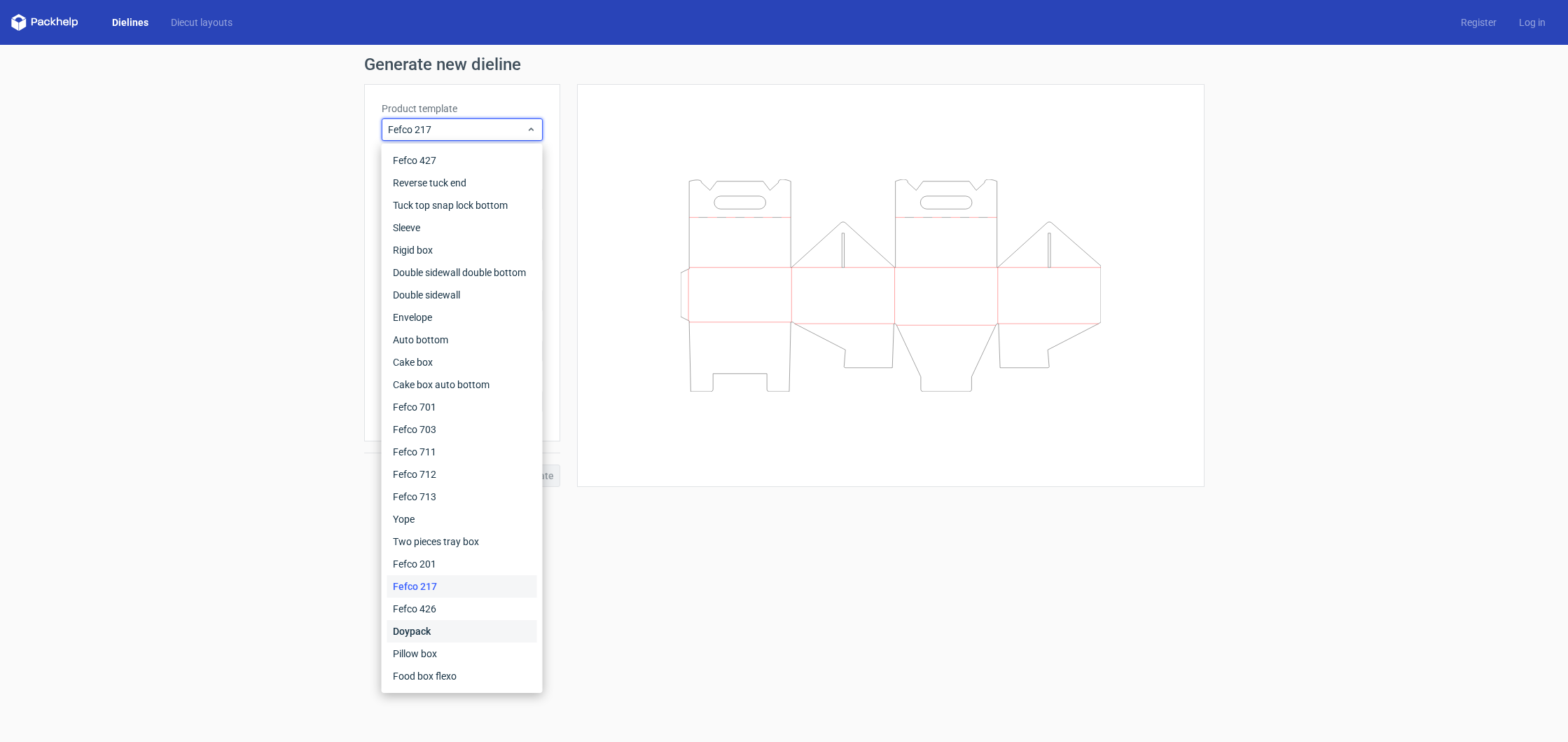
click at [437, 634] on div "Doypack" at bounding box center [462, 631] width 150 height 23
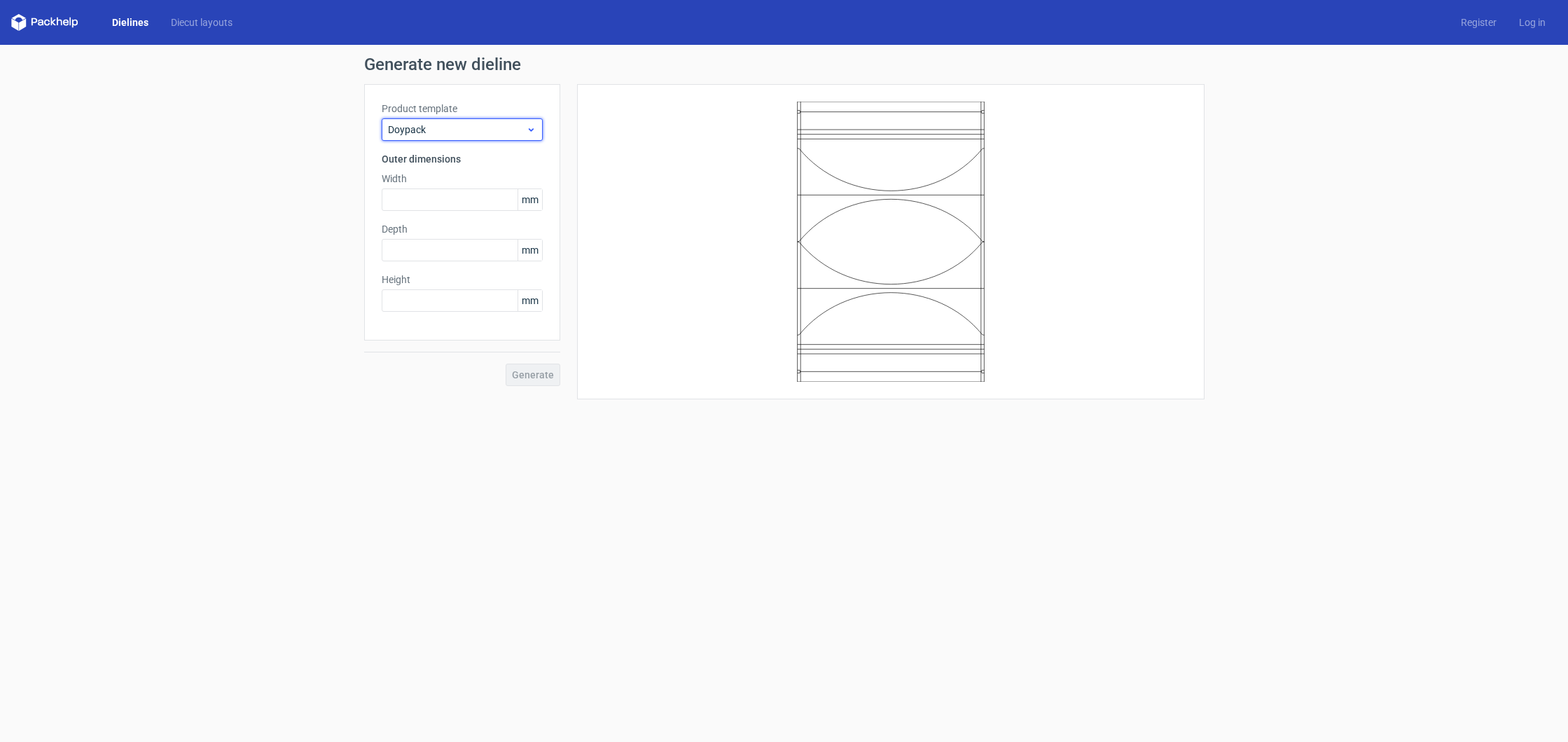
click at [458, 133] on span "Doypack" at bounding box center [457, 129] width 138 height 14
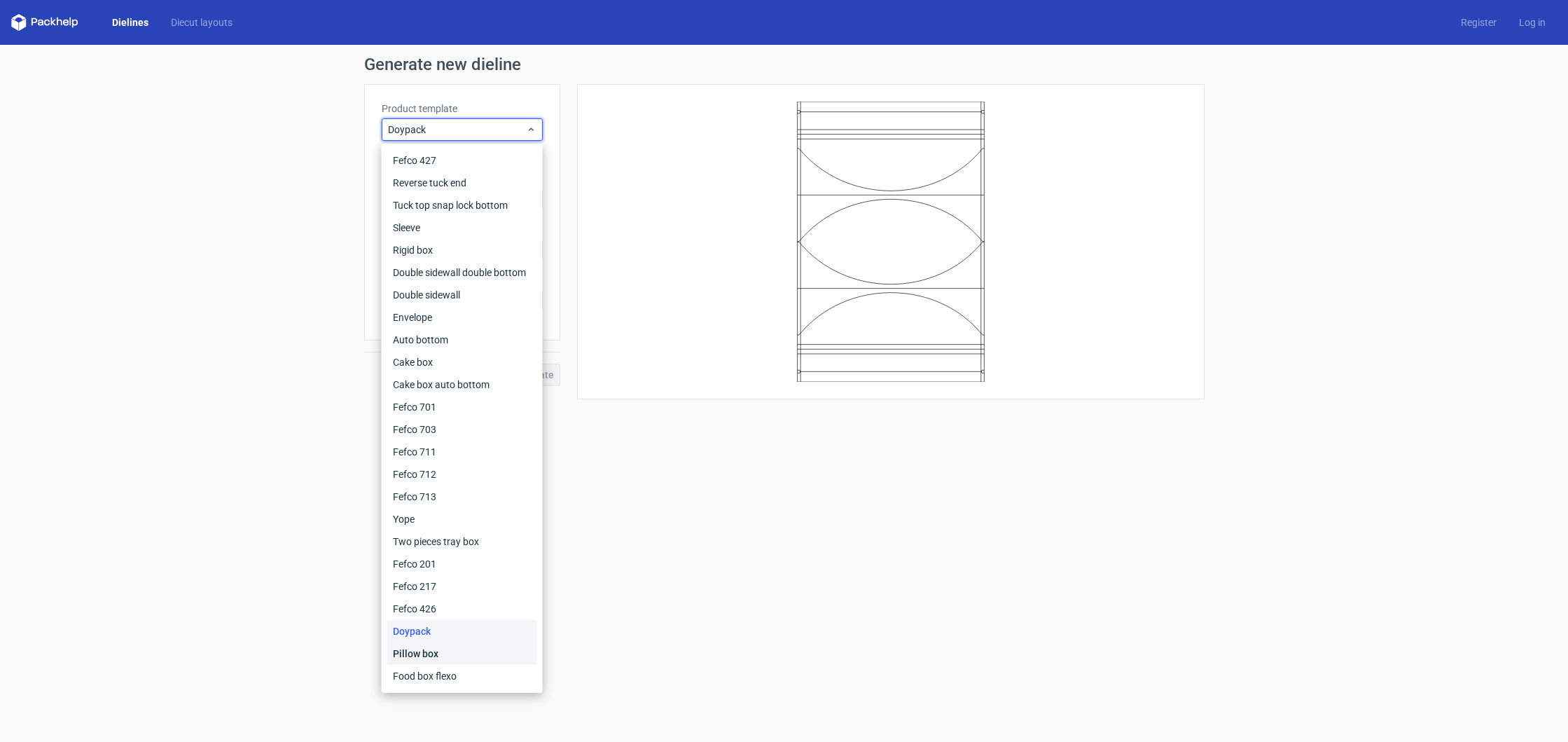
click at [466, 652] on div "Pillow box" at bounding box center [462, 654] width 150 height 23
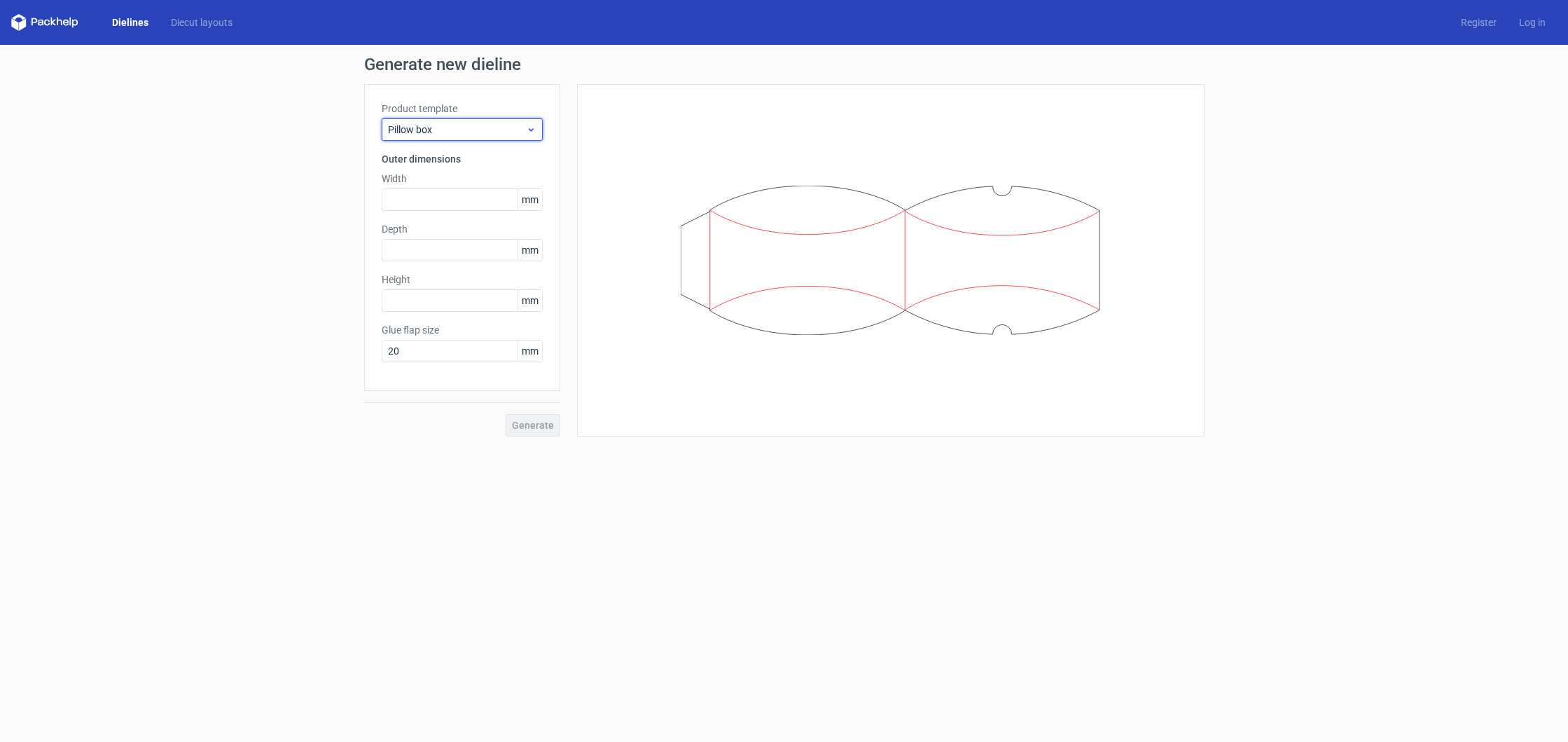
click at [458, 127] on span "Pillow box" at bounding box center [457, 129] width 138 height 14
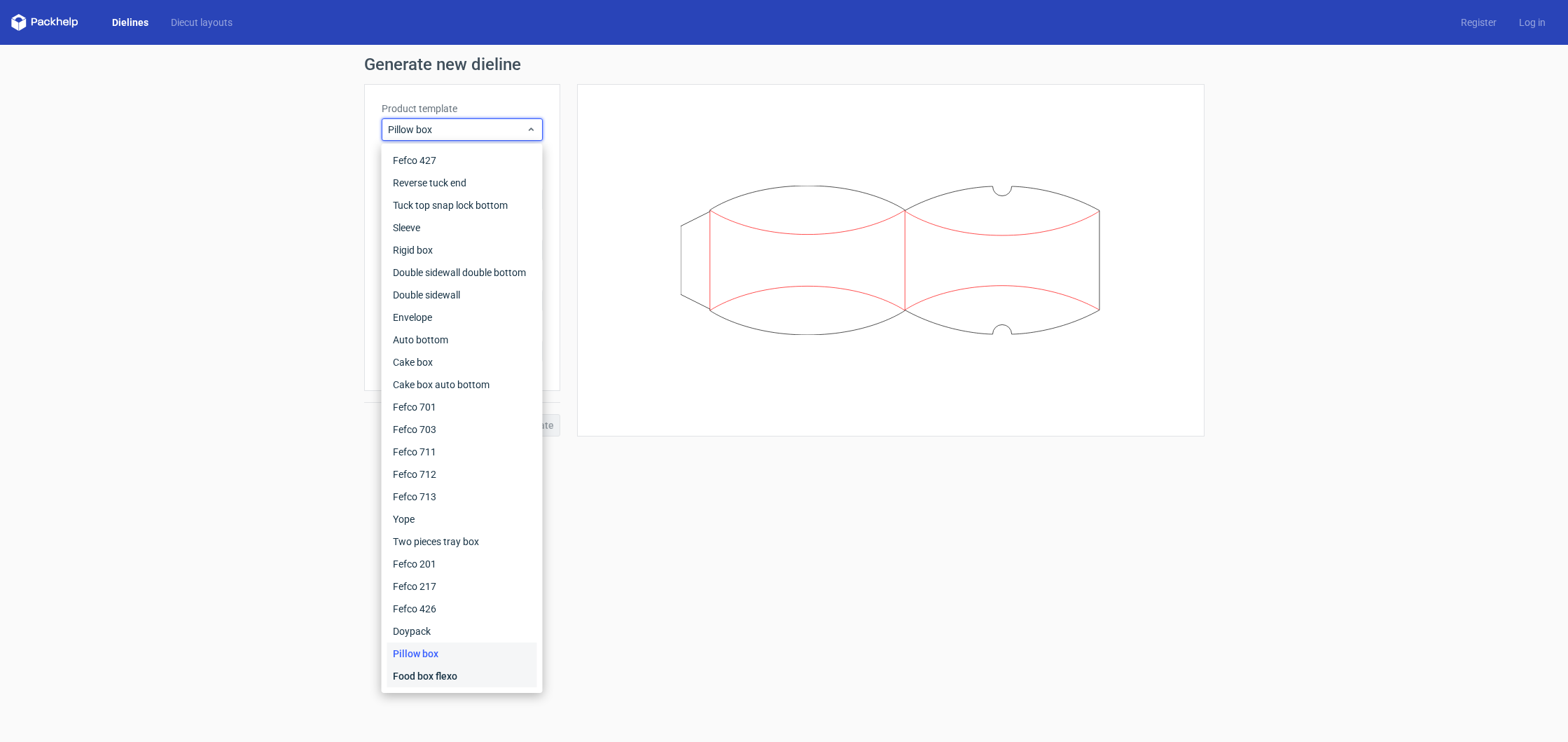
drag, startPoint x: 440, startPoint y: 675, endPoint x: 438, endPoint y: 612, distance: 63.0
click at [440, 675] on div "Food box flexo" at bounding box center [462, 676] width 150 height 23
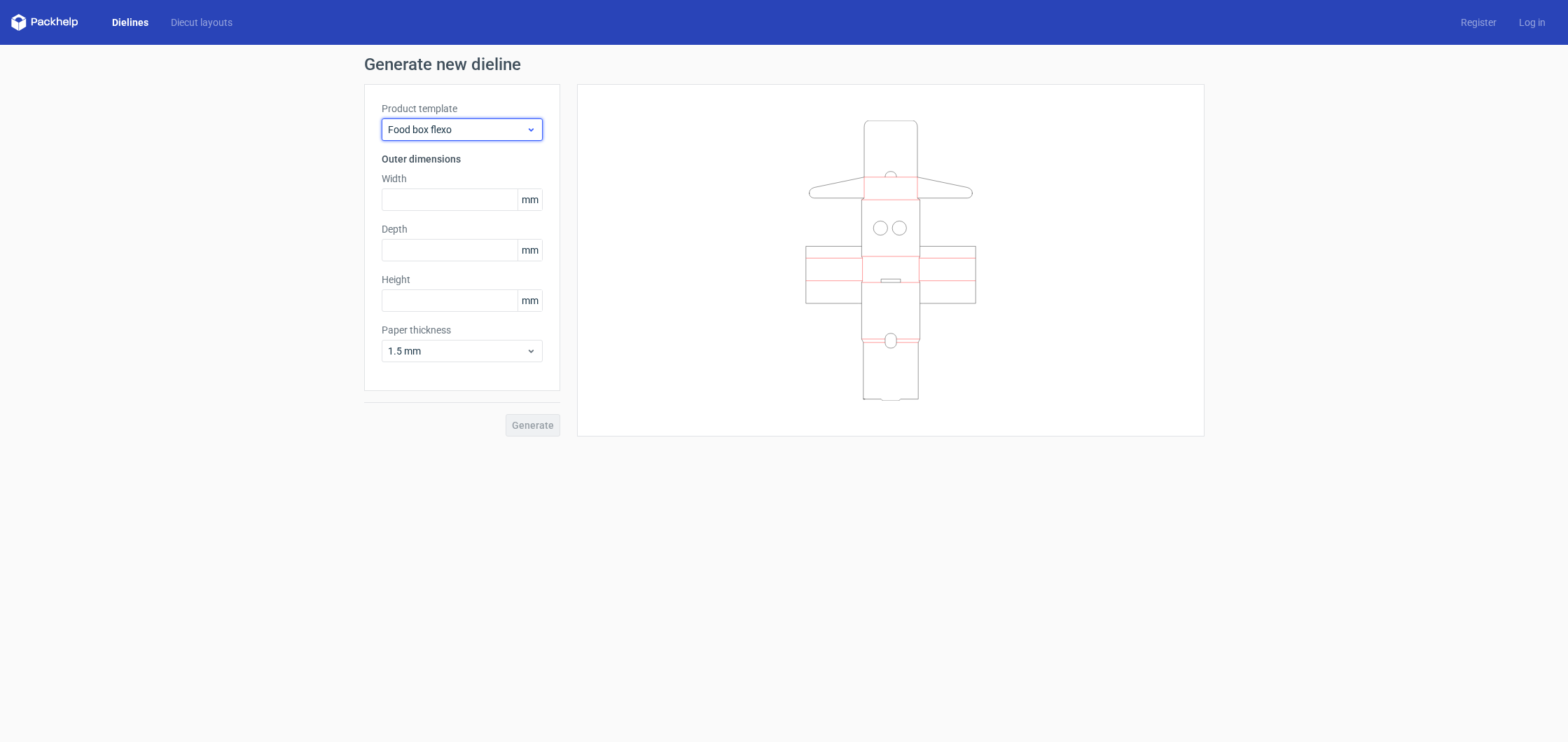
click at [498, 129] on span "Food box flexo" at bounding box center [457, 129] width 138 height 14
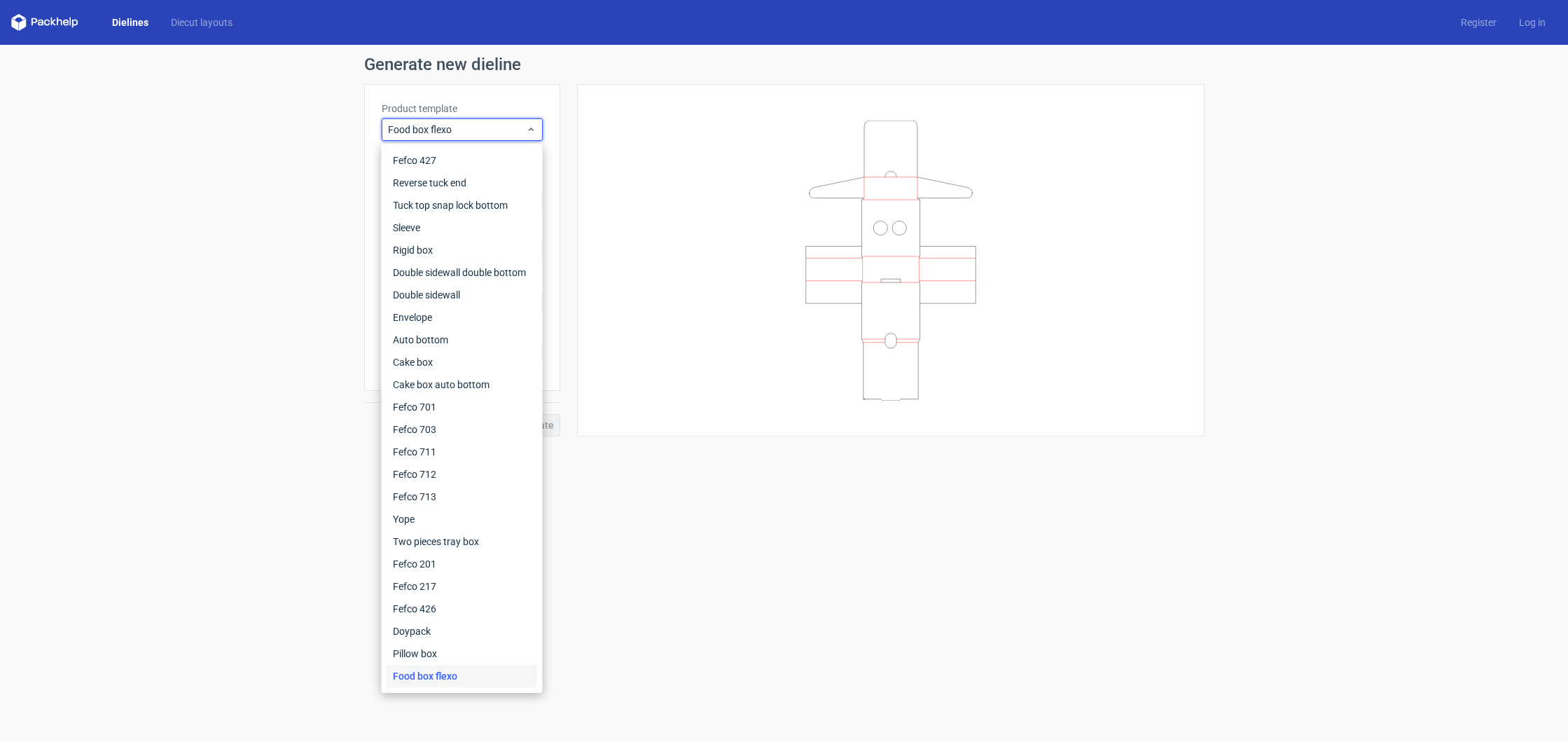
click at [717, 97] on div at bounding box center [891, 260] width 627 height 352
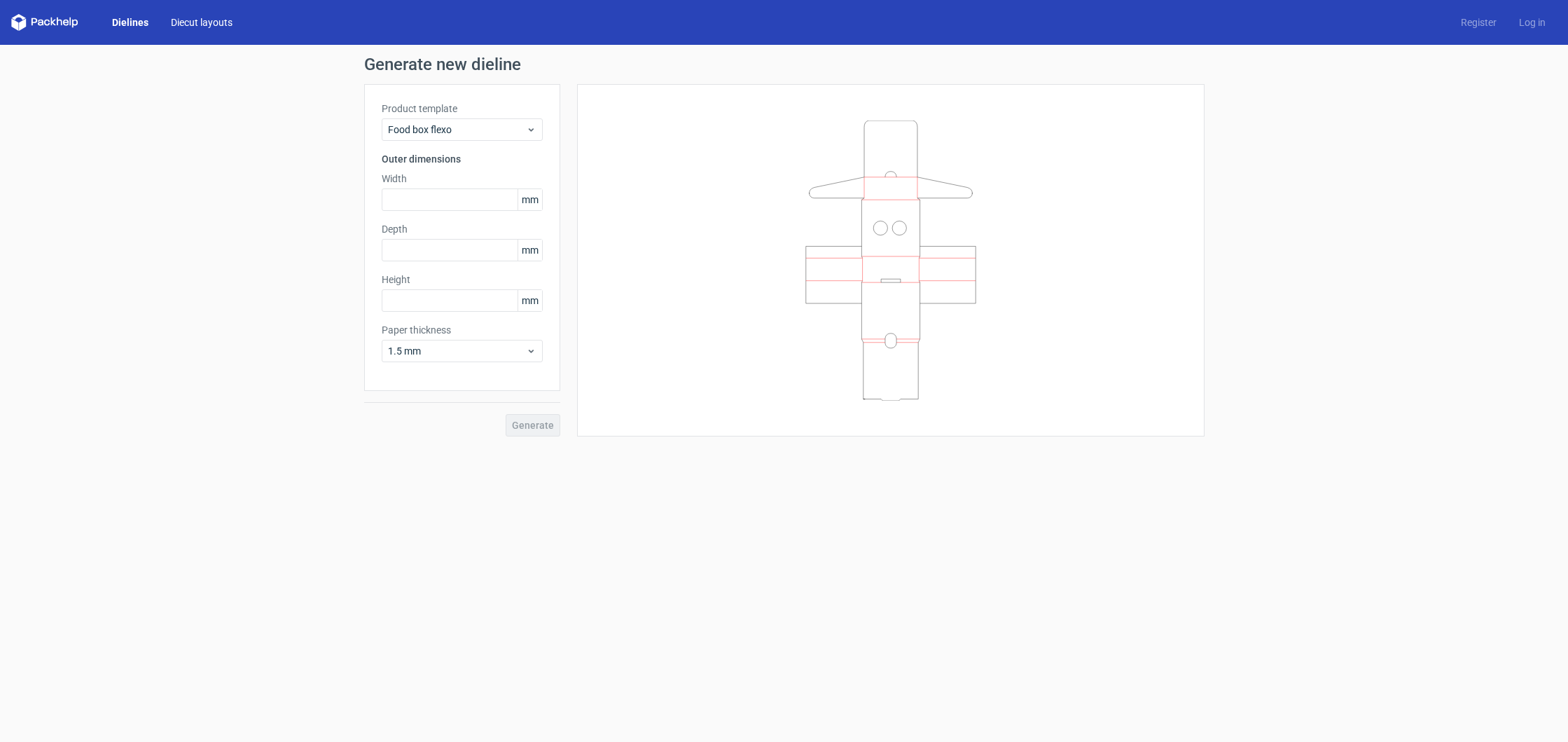
click at [224, 23] on link "Diecut layouts" at bounding box center [201, 23] width 84 height 14
